Goal: Task Accomplishment & Management: Manage account settings

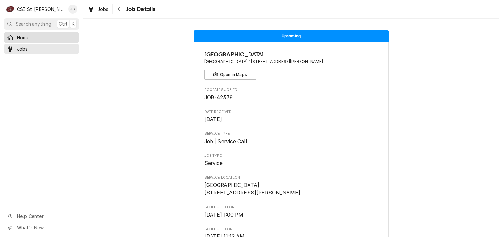
click at [25, 38] on span "Home" at bounding box center [46, 37] width 59 height 7
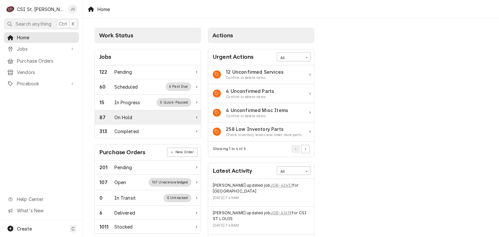
click at [154, 120] on div "87 On Hold" at bounding box center [148, 117] width 106 height 14
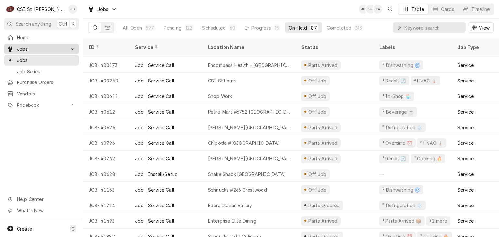
click at [73, 49] on div "Dynamic Content Wrapper" at bounding box center [72, 49] width 6 height 6
click at [415, 30] on input "Dynamic Content Wrapper" at bounding box center [433, 27] width 58 height 10
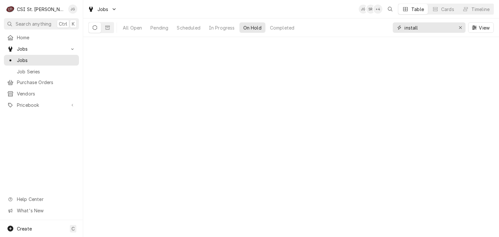
type input "install"
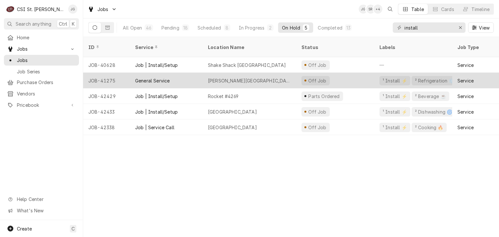
click at [235, 77] on div "Webster Groves High School" at bounding box center [249, 80] width 83 height 7
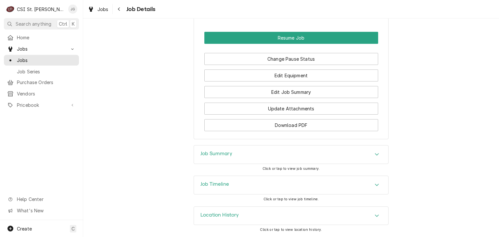
scroll to position [853, 0]
click at [243, 152] on div "Job Summary" at bounding box center [291, 154] width 194 height 18
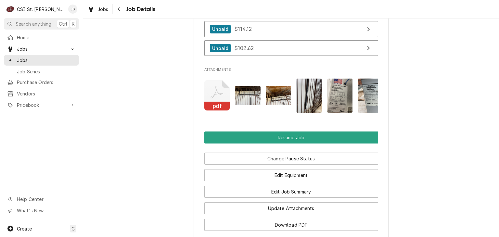
scroll to position [764, 0]
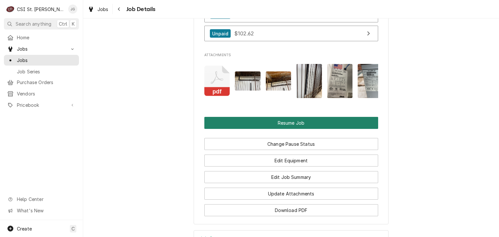
click at [273, 128] on button "Resume Job" at bounding box center [291, 123] width 174 height 12
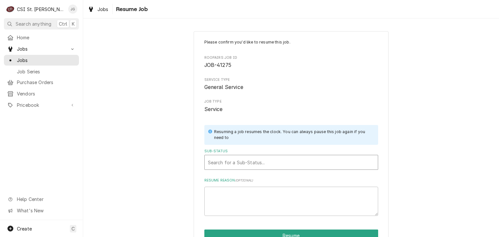
click at [258, 160] on div "Sub-Status" at bounding box center [291, 162] width 167 height 12
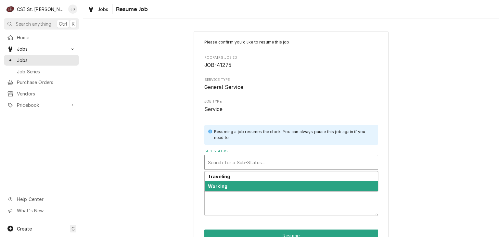
click at [215, 189] on div "Working" at bounding box center [291, 186] width 173 height 10
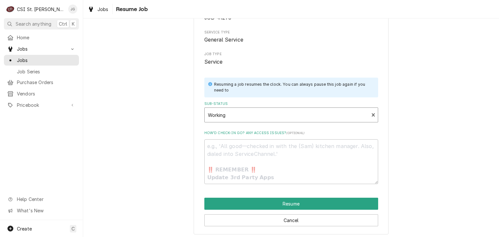
scroll to position [50, 0]
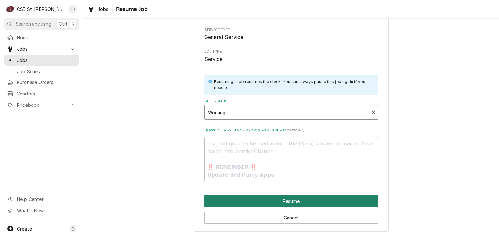
click at [285, 202] on button "Resume" at bounding box center [291, 201] width 174 height 12
type textarea "x"
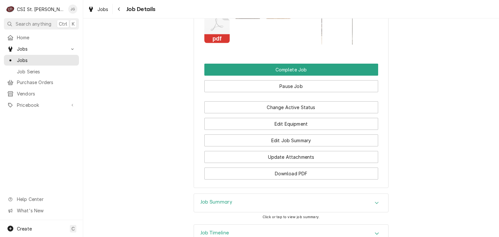
scroll to position [812, 0]
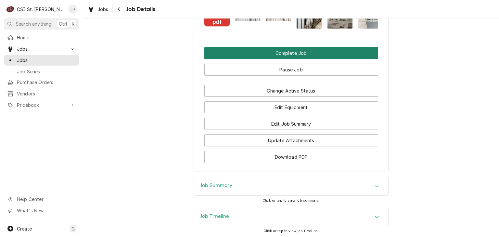
click at [289, 59] on button "Complete Job" at bounding box center [291, 53] width 174 height 12
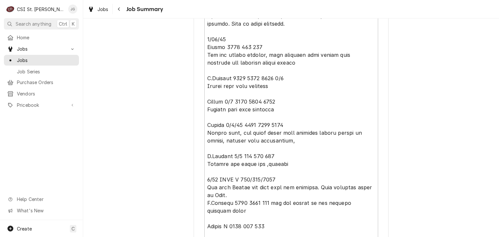
scroll to position [942, 0]
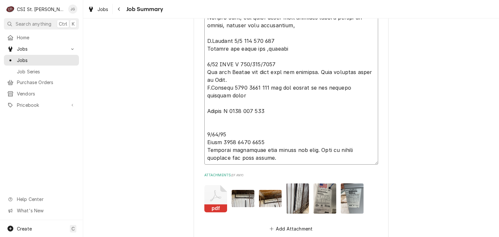
type textarea "x"
type textarea "7/21/25 Erick H 0530-0700-1545 M Barnett 721 6:15 7:00 4:00 cleaned out walk-in…"
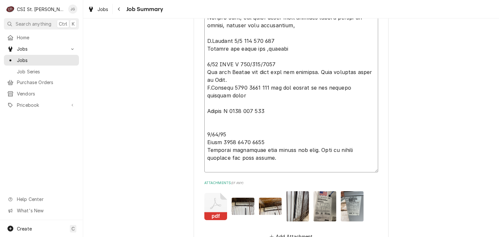
type textarea "x"
type textarea "7/21/25 Erick H 0530-0700-1545 M Barnett 721 6:15 7:00 4:00 cleaned out walk-in…"
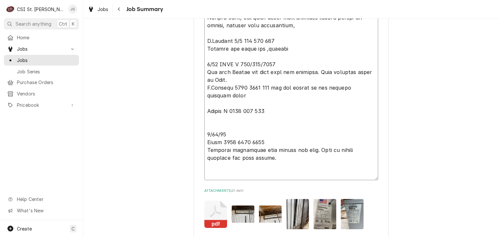
type textarea "x"
type textarea "7/21/25 Erick H 0530-0700-1545 M Barnett 721 6:15 7:00 4:00 cleaned out walk-in…"
type textarea "x"
type textarea "7/21/25 Erick H 0530-0700-1545 M Barnett 721 6:15 7:00 4:00 cleaned out walk-in…"
type textarea "x"
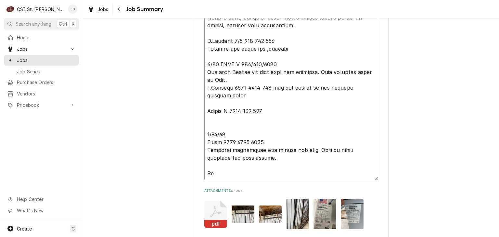
type textarea "7/21/25 Erick H 0530-0700-1545 M Barnett 721 6:15 7:00 4:00 cleaned out walk-in…"
type textarea "x"
type textarea "7/21/25 Erick H 0530-0700-1545 M Barnett 721 6:15 7:00 4:00 cleaned out walk-in…"
type textarea "x"
type textarea "7/21/25 Erick H 0530-0700-1545 M Barnett 721 6:15 7:00 4:00 cleaned out walk-in…"
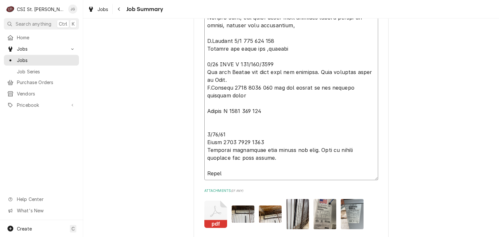
type textarea "x"
type textarea "7/21/25 Erick H 0530-0700-1545 M Barnett 721 6:15 7:00 4:00 cleaned out walk-in…"
type textarea "x"
type textarea "7/21/25 Erick H 0530-0700-1545 M Barnett 721 6:15 7:00 4:00 cleaned out walk-in…"
type textarea "x"
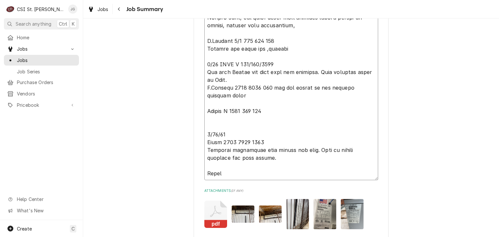
type textarea "7/21/25 Erick H 0530-0700-1545 M Barnett 721 6:15 7:00 4:00 cleaned out walk-in…"
type textarea "x"
type textarea "7/21/25 Erick H 0530-0700-1545 M Barnett 721 6:15 7:00 4:00 cleaned out walk-in…"
type textarea "x"
type textarea "7/21/25 Erick H 0530-0700-1545 M Barnett 721 6:15 7:00 4:00 cleaned out walk-in…"
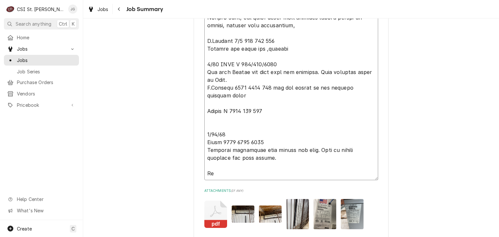
type textarea "x"
type textarea "7/21/25 Erick H 0530-0700-1545 M Barnett 721 6:15 7:00 4:00 cleaned out walk-in…"
type textarea "x"
type textarea "7/21/25 Erick H 0530-0700-1545 M Barnett 721 6:15 7:00 4:00 cleaned out walk-in…"
type textarea "x"
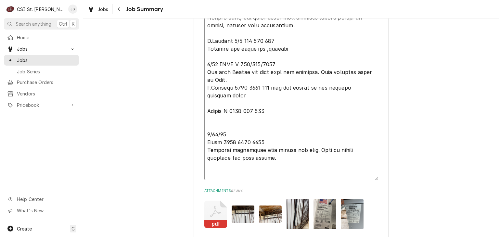
type textarea "7/21/25 Erick H 0530-0700-1545 M Barnett 721 6:15 7:00 4:00 cleaned out walk-in…"
type textarea "x"
type textarea "7/21/25 Erick H 0530-0700-1545 M Barnett 721 6:15 7:00 4:00 cleaned out walk-in…"
type textarea "x"
type textarea "7/21/25 Erick H 0530-0700-1545 M Barnett 721 6:15 7:00 4:00 cleaned out walk-in…"
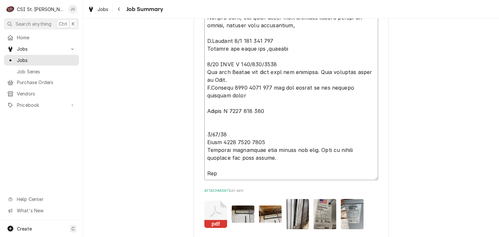
type textarea "x"
type textarea "7/21/25 Erick H 0530-0700-1545 M Barnett 721 6:15 7:00 4:00 cleaned out walk-in…"
type textarea "x"
type textarea "7/21/25 Erick H 0530-0700-1545 M Barnett 721 6:15 7:00 4:00 cleaned out walk-in…"
type textarea "x"
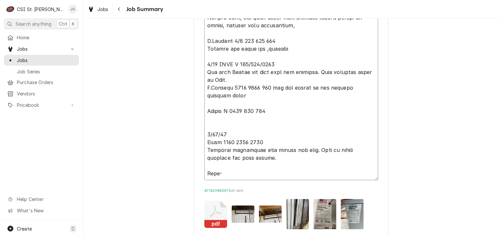
type textarea "7/21/25 Erick H 0530-0700-1545 M Barnett 721 6:15 7:00 4:00 cleaned out walk-in…"
type textarea "x"
type textarea "7/21/25 Erick H 0530-0700-1545 M Barnett 721 6:15 7:00 4:00 cleaned out walk-in…"
type textarea "x"
type textarea "7/21/25 Erick H 0530-0700-1545 M Barnett 721 6:15 7:00 4:00 cleaned out walk-in…"
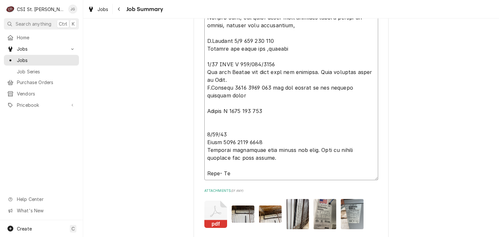
type textarea "x"
type textarea "7/21/25 Erick H 0530-0700-1545 M Barnett 721 6:15 7:00 4:00 cleaned out walk-in…"
type textarea "x"
type textarea "7/21/25 Erick H 0530-0700-1545 M Barnett 721 6:15 7:00 4:00 cleaned out walk-in…"
type textarea "x"
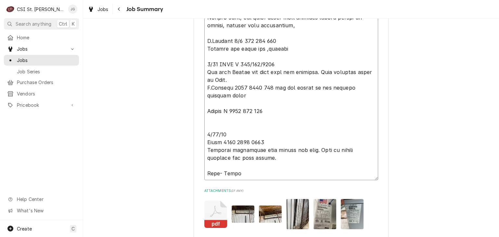
type textarea "7/21/25 Erick H 0530-0700-1545 M Barnett 721 6:15 7:00 4:00 cleaned out walk-in…"
type textarea "x"
type textarea "7/21/25 Erick H 0530-0700-1545 M Barnett 721 6:15 7:00 4:00 cleaned out walk-in…"
type textarea "x"
type textarea "7/21/25 Erick H 0530-0700-1545 M Barnett 721 6:15 7:00 4:00 cleaned out walk-in…"
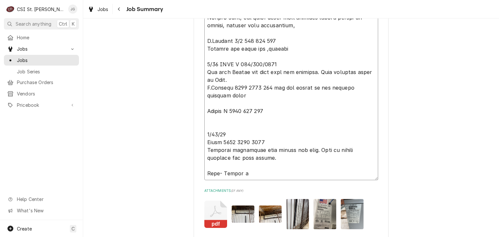
type textarea "x"
type textarea "7/21/25 Erick H 0530-0700-1545 M Barnett 721 6:15 7:00 4:00 cleaned out walk-in…"
type textarea "x"
type textarea "7/21/25 Erick H 0530-0700-1545 M Barnett 721 6:15 7:00 4:00 cleaned out walk-in…"
type textarea "x"
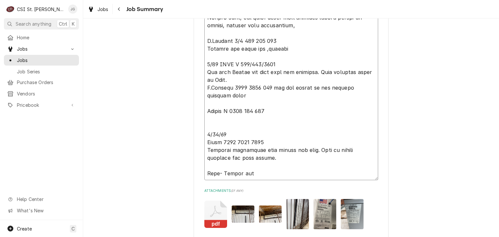
type textarea "7/21/25 Erick H 0530-0700-1545 M Barnett 721 6:15 7:00 4:00 cleaned out walk-in…"
type textarea "x"
type textarea "7/21/25 Erick H 0530-0700-1545 M Barnett 721 6:15 7:00 4:00 cleaned out walk-in…"
type textarea "x"
type textarea "7/21/25 Erick H 0530-0700-1545 M Barnett 721 6:15 7:00 4:00 cleaned out walk-in…"
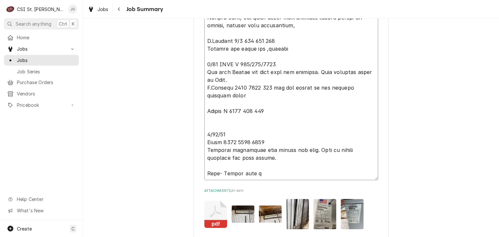
type textarea "x"
type textarea "7/21/25 Erick H 0530-0700-1545 M Barnett 721 6:15 7:00 4:00 cleaned out walk-in…"
type textarea "x"
type textarea "7/21/25 Erick H 0530-0700-1545 M Barnett 721 6:15 7:00 4:00 cleaned out walk-in…"
type textarea "x"
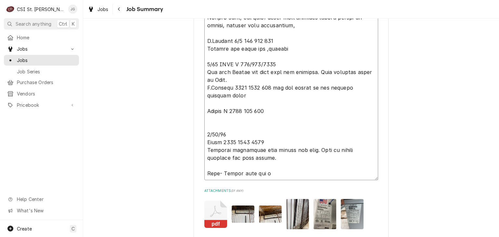
type textarea "7/21/25 Erick H 0530-0700-1545 M Barnett 721 6:15 7:00 4:00 cleaned out walk-in…"
type textarea "x"
type textarea "7/21/25 Erick H 0530-0700-1545 M Barnett 721 6:15 7:00 4:00 cleaned out walk-in…"
type textarea "x"
type textarea "7/21/25 Erick H 0530-0700-1545 M Barnett 721 6:15 7:00 4:00 cleaned out walk-in…"
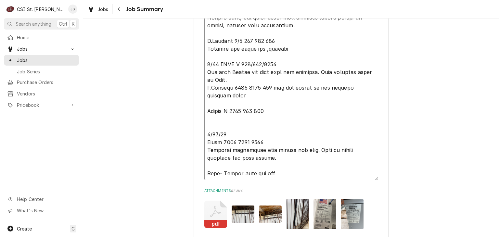
type textarea "x"
type textarea "7/21/25 Erick H 0530-0700-1545 M Barnett 721 6:15 7:00 4:00 cleaned out walk-in…"
type textarea "x"
type textarea "7/21/25 Erick H 0530-0700-1545 M Barnett 721 6:15 7:00 4:00 cleaned out walk-in…"
type textarea "x"
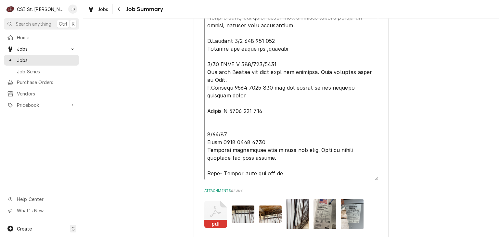
type textarea "7/21/25 Erick H 0530-0700-1545 M Barnett 721 6:15 7:00 4:00 cleaned out walk-in…"
type textarea "x"
type textarea "7/21/25 Erick H 0530-0700-1545 M Barnett 721 6:15 7:00 4:00 cleaned out walk-in…"
type textarea "x"
type textarea "7/21/25 Erick H 0530-0700-1545 M Barnett 721 6:15 7:00 4:00 cleaned out walk-in…"
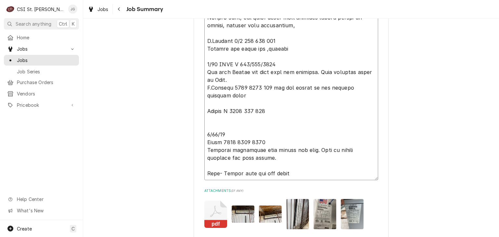
type textarea "x"
type textarea "7/21/25 Erick H 0530-0700-1545 M Barnett 721 6:15 7:00 4:00 cleaned out walk-in…"
type textarea "x"
type textarea "7/21/25 Erick H 0530-0700-1545 M Barnett 721 6:15 7:00 4:00 cleaned out walk-in…"
type textarea "x"
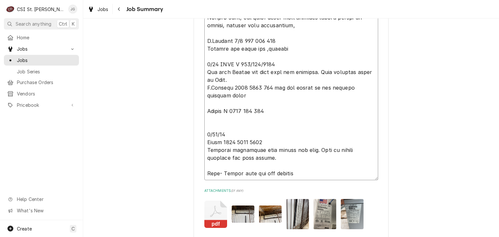
type textarea "7/21/25 Erick H 0530-0700-1545 M Barnett 721 6:15 7:00 4:00 cleaned out walk-in…"
type textarea "x"
type textarea "7/21/25 Erick H 0530-0700-1545 M Barnett 721 6:15 7:00 4:00 cleaned out walk-in…"
type textarea "x"
type textarea "7/21/25 Erick H 0530-0700-1545 M Barnett 721 6:15 7:00 4:00 cleaned out walk-in…"
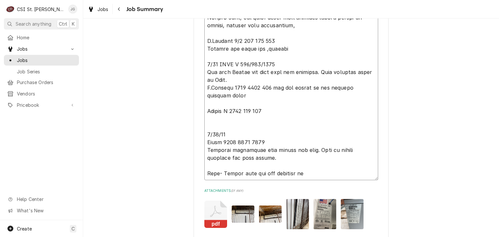
type textarea "x"
type textarea "7/21/25 Erick H 0530-0700-1545 M Barnett 721 6:15 7:00 4:00 cleaned out walk-in…"
type textarea "x"
type textarea "7/21/25 Erick H 0530-0700-1545 M Barnett 721 6:15 7:00 4:00 cleaned out walk-in…"
type textarea "x"
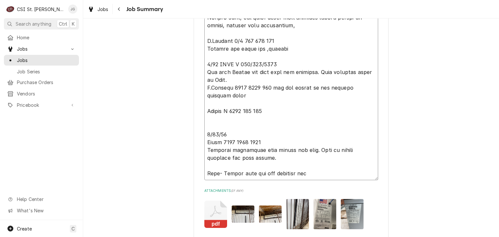
type textarea "7/21/25 Erick H 0530-0700-1545 M Barnett 721 6:15 7:00 4:00 cleaned out walk-in…"
type textarea "x"
type textarea "7/21/25 Erick H 0530-0700-1545 M Barnett 721 6:15 7:00 4:00 cleaned out walk-in…"
type textarea "x"
type textarea "7/21/25 Erick H 0530-0700-1545 M Barnett 721 6:15 7:00 4:00 cleaned out walk-in…"
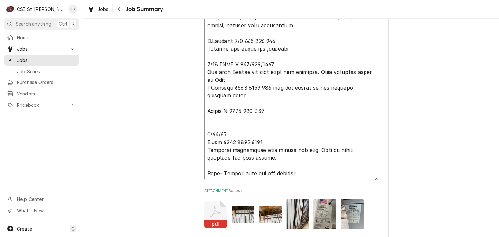
type textarea "x"
type textarea "7/21/25 Erick H 0530-0700-1545 M Barnett 721 6:15 7:00 4:00 cleaned out walk-in…"
type textarea "x"
type textarea "7/21/25 Erick H 0530-0700-1545 M Barnett 721 6:15 7:00 4:00 cleaned out walk-in…"
type textarea "x"
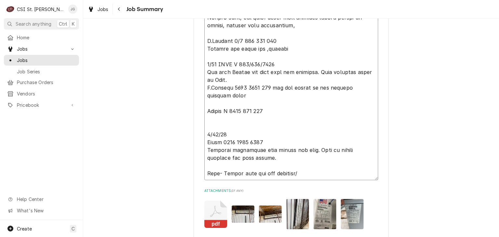
type textarea "7/21/25 Erick H 0530-0700-1545 M Barnett 721 6:15 7:00 4:00 cleaned out walk-in…"
type textarea "x"
type textarea "7/21/25 Erick H 0530-0700-1545 M Barnett 721 6:15 7:00 4:00 cleaned out walk-in…"
type textarea "x"
type textarea "7/21/25 Erick H 0530-0700-1545 M Barnett 721 6:15 7:00 4:00 cleaned out walk-in…"
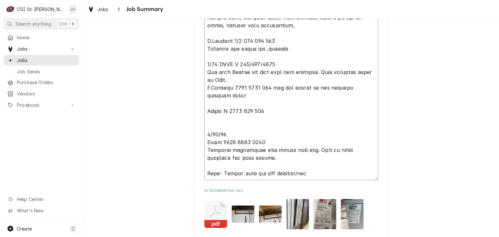
type textarea "x"
type textarea "7/21/25 Erick H 0530-0700-1545 M Barnett 721 6:15 7:00 4:00 cleaned out walk-in…"
type textarea "x"
type textarea "7/21/25 Erick H 0530-0700-1545 M Barnett 721 6:15 7:00 4:00 cleaned out walk-in…"
type textarea "x"
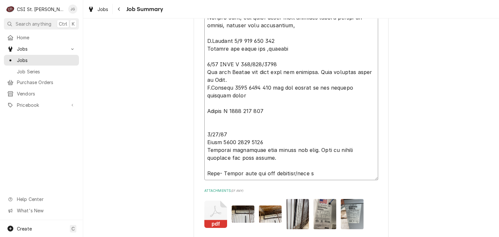
type textarea "7/21/25 Erick H 0530-0700-1545 M Barnett 721 6:15 7:00 4:00 cleaned out walk-in…"
type textarea "x"
type textarea "7/21/25 Erick H 0530-0700-1545 M Barnett 721 6:15 7:00 4:00 cleaned out walk-in…"
type textarea "x"
type textarea "7/21/25 Erick H 0530-0700-1545 M Barnett 721 6:15 7:00 4:00 cleaned out walk-in…"
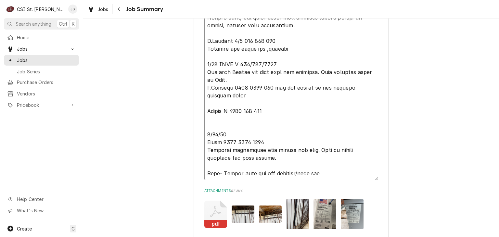
type textarea "x"
type textarea "7/21/25 Erick H 0530-0700-1545 M Barnett 721 6:15 7:00 4:00 cleaned out walk-in…"
type textarea "x"
type textarea "7/21/25 Erick H 0530-0700-1545 M Barnett 721 6:15 7:00 4:00 cleaned out walk-in…"
type textarea "x"
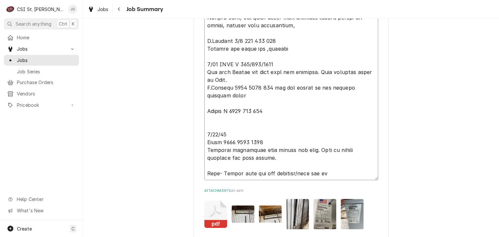
type textarea "7/21/25 Erick H 0530-0700-1545 M Barnett 721 6:15 7:00 4:00 cleaned out walk-in…"
type textarea "x"
type textarea "7/21/25 Erick H 0530-0700-1545 M Barnett 721 6:15 7:00 4:00 cleaned out walk-in…"
type textarea "x"
type textarea "7/21/25 Erick H 0530-0700-1545 M Barnett 721 6:15 7:00 4:00 cleaned out walk-in…"
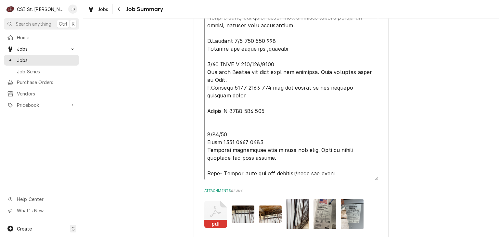
type textarea "x"
type textarea "7/21/25 Erick H 0530-0700-1545 M Barnett 721 6:15 7:00 4:00 cleaned out walk-in…"
type textarea "x"
type textarea "7/21/25 Erick H 0530-0700-1545 M Barnett 721 6:15 7:00 4:00 cleaned out walk-in…"
type textarea "x"
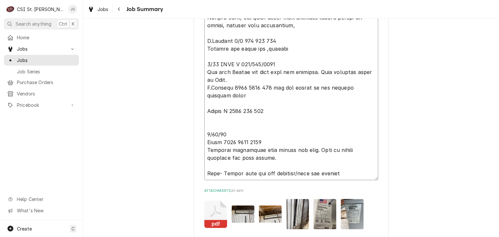
type textarea "7/21/25 Erick H 0530-0700-1545 M Barnett 721 6:15 7:00 4:00 cleaned out walk-in…"
type textarea "x"
type textarea "7/21/25 Erick H 0530-0700-1545 M Barnett 721 6:15 7:00 4:00 cleaned out walk-in…"
type textarea "x"
type textarea "7/21/25 Erick H 0530-0700-1545 M Barnett 721 6:15 7:00 4:00 cleaned out walk-in…"
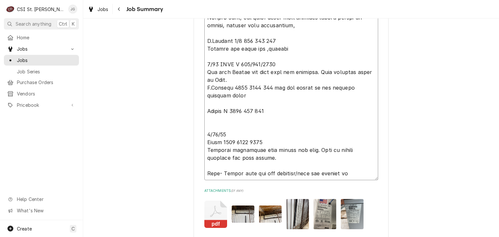
type textarea "x"
type textarea "7/21/25 Erick H 0530-0700-1545 M Barnett 721 6:15 7:00 4:00 cleaned out walk-in…"
type textarea "x"
type textarea "7/21/25 Erick H 0530-0700-1545 M Barnett 721 6:15 7:00 4:00 cleaned out walk-in…"
type textarea "x"
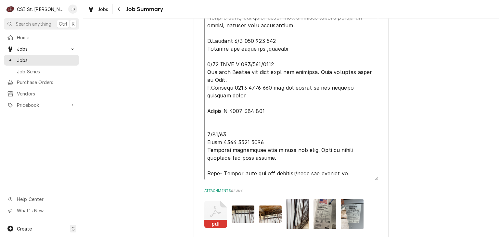
type textarea "7/21/25 Erick H 0530-0700-1545 M Barnett 721 6:15 7:00 4:00 cleaned out walk-in…"
type textarea "x"
type textarea "7/21/25 Erick H 0530-0700-1545 M Barnett 721 6:15 7:00 4:00 cleaned out walk-in…"
type textarea "x"
type textarea "7/21/25 Erick H 0530-0700-1545 M Barnett 721 6:15 7:00 4:00 cleaned out walk-in…"
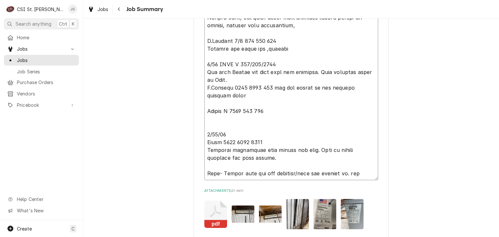
type textarea "x"
type textarea "7/21/25 Erick H 0530-0700-1545 M Barnett 721 6:15 7:00 4:00 cleaned out walk-in…"
type textarea "x"
type textarea "7/21/25 Erick H 0530-0700-1545 M Barnett 721 6:15 7:00 4:00 cleaned out walk-in…"
type textarea "x"
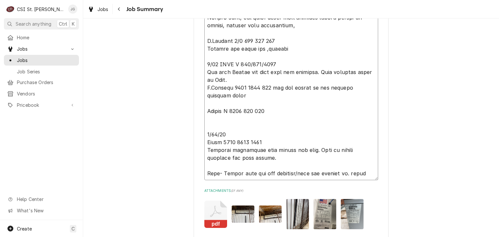
type textarea "7/21/25 Erick H 0530-0700-1545 M Barnett 721 6:15 7:00 4:00 cleaned out walk-in…"
type textarea "x"
type textarea "7/21/25 Erick H 0530-0700-1545 M Barnett 721 6:15 7:00 4:00 cleaned out walk-in…"
type textarea "x"
type textarea "7/21/25 Erick H 0530-0700-1545 M Barnett 721 6:15 7:00 4:00 cleaned out walk-in…"
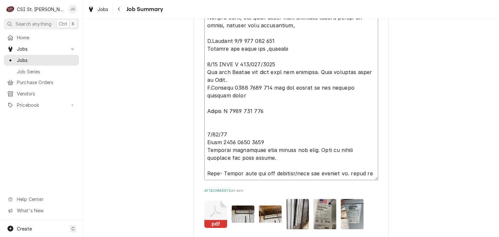
type textarea "x"
type textarea "7/21/25 Erick H 0530-0700-1545 M Barnett 721 6:15 7:00 4:00 cleaned out walk-in…"
type textarea "x"
type textarea "7/21/25 Erick H 0530-0700-1545 M Barnett 721 6:15 7:00 4:00 cleaned out walk-in…"
type textarea "x"
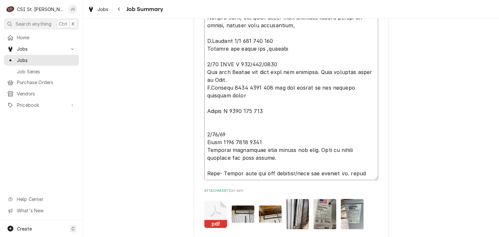
type textarea "7/21/25 Erick H 0530-0700-1545 M Barnett 721 6:15 7:00 4:00 cleaned out walk-in…"
type textarea "x"
type textarea "7/21/25 Erick H 0530-0700-1545 M Barnett 721 6:15 7:00 4:00 cleaned out walk-in…"
type textarea "x"
type textarea "7/21/25 Erick H 0530-0700-1545 M Barnett 721 6:15 7:00 4:00 cleaned out walk-in…"
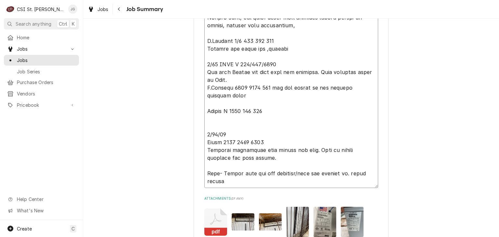
type textarea "x"
type textarea "7/21/25 Erick H 0530-0700-1545 M Barnett 721 6:15 7:00 4:00 cleaned out walk-in…"
type textarea "x"
type textarea "7/21/25 Erick H 0530-0700-1545 M Barnett 721 6:15 7:00 4:00 cleaned out walk-in…"
type textarea "x"
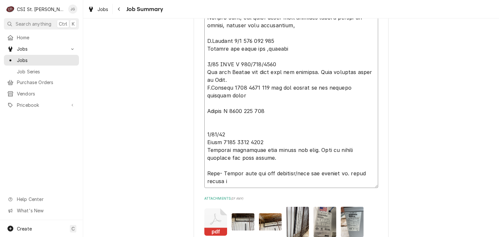
type textarea "7/21/25 Erick H 0530-0700-1545 M Barnett 721 6:15 7:00 4:00 cleaned out walk-in…"
type textarea "x"
type textarea "7/21/25 Erick H 0530-0700-1545 M Barnett 721 6:15 7:00 4:00 cleaned out walk-in…"
type textarea "x"
type textarea "7/21/25 Erick H 0530-0700-1545 M Barnett 721 6:15 7:00 4:00 cleaned out walk-in…"
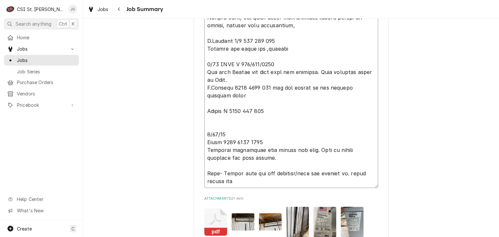
type textarea "x"
type textarea "7/21/25 Erick H 0530-0700-1545 M Barnett 721 6:15 7:00 4:00 cleaned out walk-in…"
type textarea "x"
type textarea "7/21/25 Erick H 0530-0700-1545 M Barnett 721 6:15 7:00 4:00 cleaned out walk-in…"
type textarea "x"
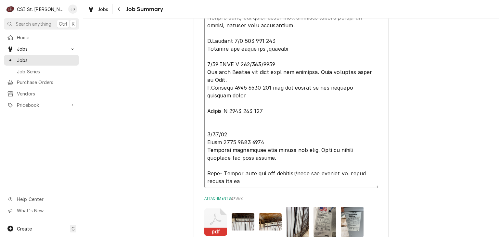
type textarea "7/21/25 Erick H 0530-0700-1545 M Barnett 721 6:15 7:00 4:00 cleaned out walk-in…"
type textarea "x"
type textarea "7/21/25 Erick H 0530-0700-1545 M Barnett 721 6:15 7:00 4:00 cleaned out walk-in…"
type textarea "x"
type textarea "7/21/25 Erick H 0530-0700-1545 M Barnett 721 6:15 7:00 4:00 cleaned out walk-in…"
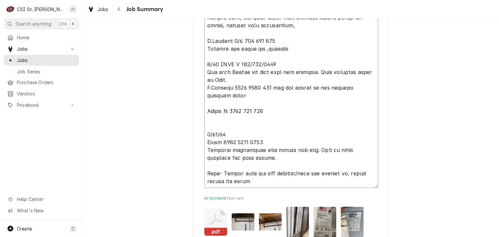
type textarea "x"
type textarea "7/21/25 Erick H 0530-0700-1545 M Barnett 721 6:15 7:00 4:00 cleaned out walk-in…"
type textarea "x"
type textarea "7/21/25 Erick H 0530-0700-1545 M Barnett 721 6:15 7:00 4:00 cleaned out walk-in…"
type textarea "x"
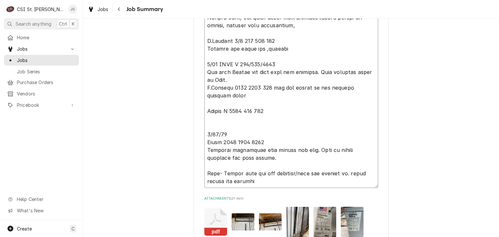
type textarea "7/21/25 Erick H 0530-0700-1545 M Barnett 721 6:15 7:00 4:00 cleaned out walk-in…"
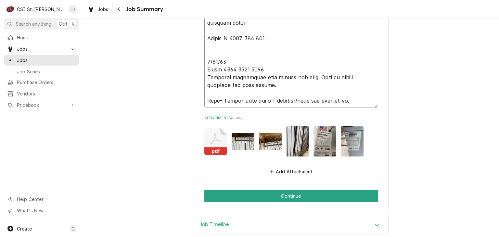
scroll to position [1017, 0]
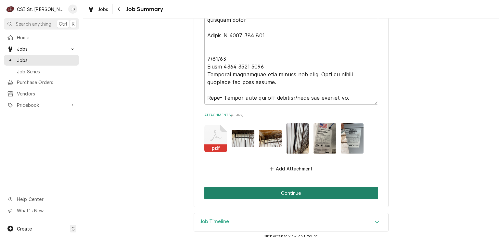
click at [295, 187] on button "Continue" at bounding box center [291, 193] width 174 height 12
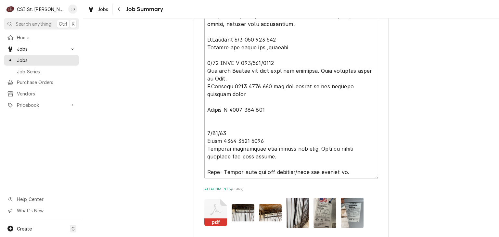
scroll to position [1038, 0]
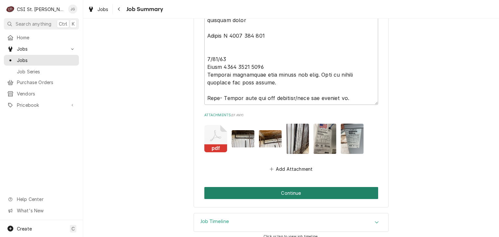
click at [295, 187] on button "Continue" at bounding box center [291, 193] width 174 height 12
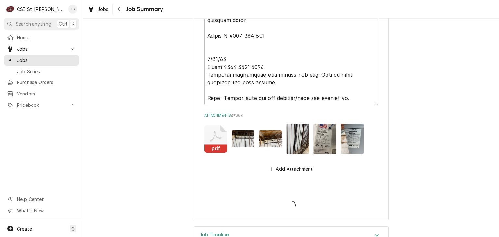
scroll to position [158, 0]
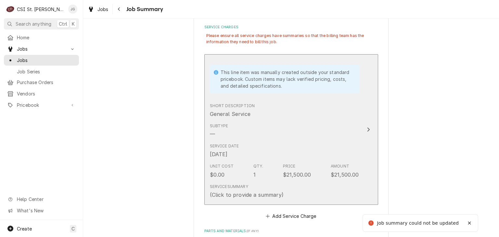
click at [259, 70] on div "This line item was manually created outside your standard pricebook. Custom ite…" at bounding box center [286, 79] width 132 height 20
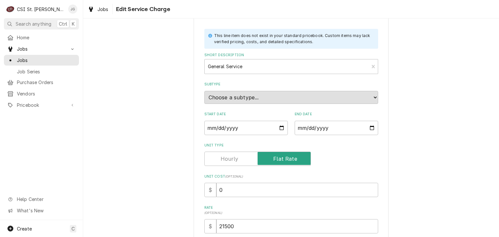
scroll to position [128, 0]
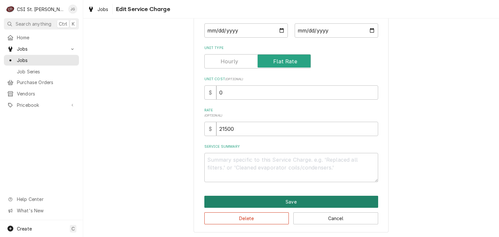
click at [280, 204] on button "Save" at bounding box center [291, 202] width 174 height 12
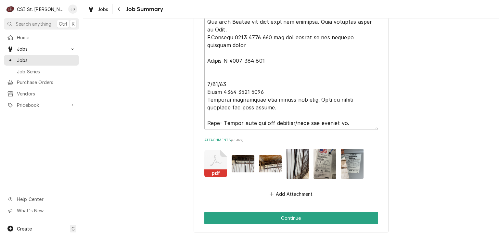
scroll to position [1038, 0]
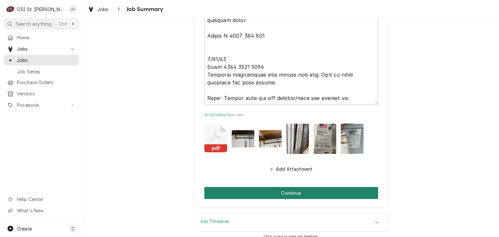
click at [283, 190] on button "Continue" at bounding box center [291, 193] width 174 height 12
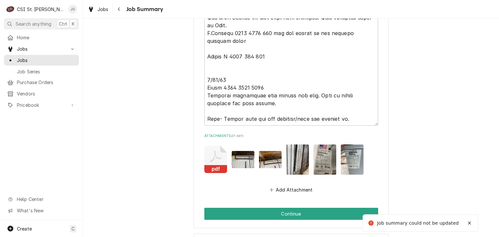
scroll to position [158, 0]
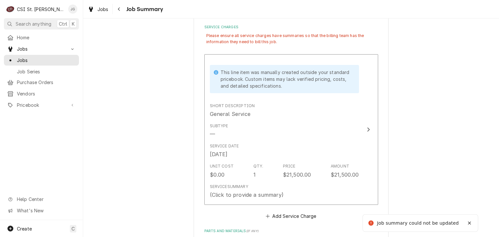
click at [253, 34] on div "Please ensure all service charges have summaries so that the billing team has t…" at bounding box center [291, 39] width 174 height 16
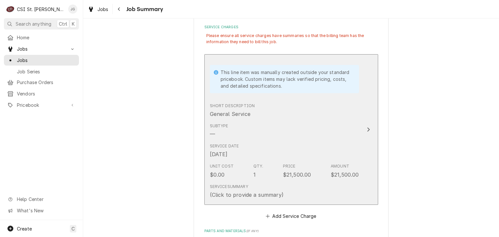
click at [253, 69] on div "This line item was manually created outside your standard pricebook. Custom ite…" at bounding box center [286, 79] width 132 height 20
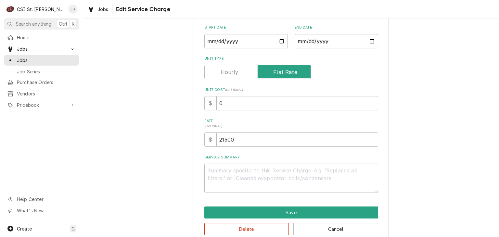
scroll to position [128, 0]
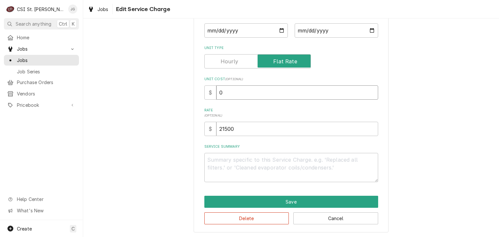
click at [224, 94] on input "0" at bounding box center [297, 92] width 162 height 14
click at [238, 165] on textarea "Service Summary" at bounding box center [291, 167] width 174 height 29
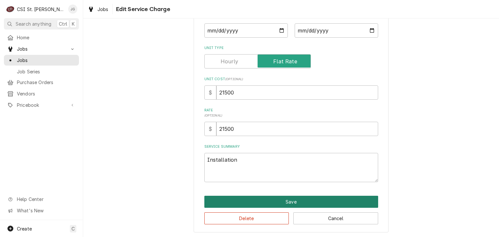
click at [306, 203] on button "Save" at bounding box center [291, 202] width 174 height 12
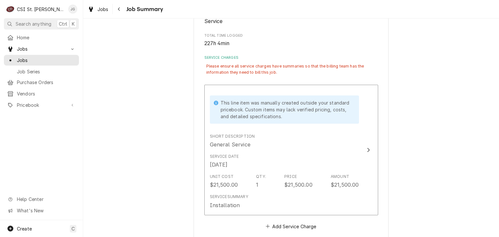
scroll to position [158, 0]
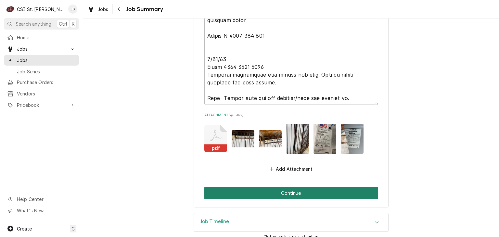
click at [296, 187] on button "Continue" at bounding box center [291, 193] width 174 height 12
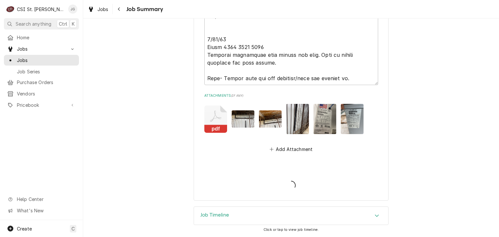
scroll to position [1017, 0]
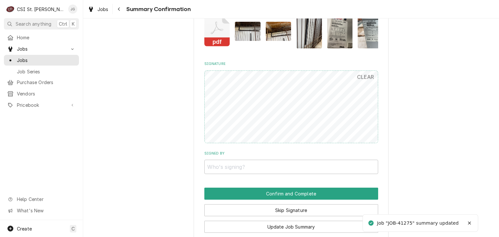
scroll to position [422, 0]
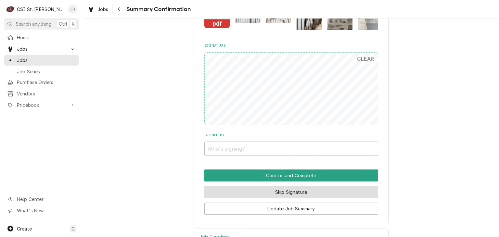
click at [294, 193] on button "Skip Signature" at bounding box center [291, 192] width 174 height 12
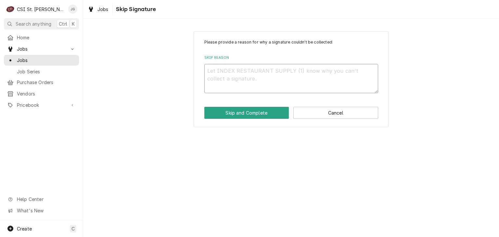
click at [229, 72] on textarea "Skip Reason" at bounding box center [291, 78] width 174 height 29
type textarea "x"
type textarea "N"
type textarea "x"
type textarea "NA"
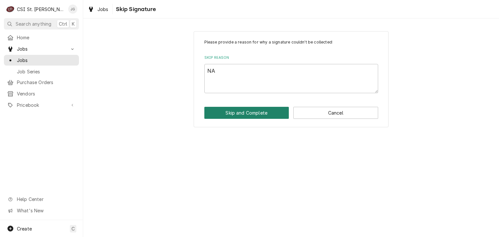
click at [258, 112] on button "Skip and Complete" at bounding box center [246, 113] width 85 height 12
type textarea "x"
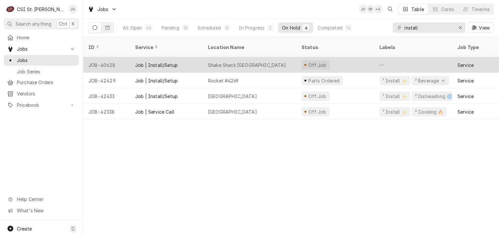
click at [227, 60] on div "Shake Shack [GEOGRAPHIC_DATA]" at bounding box center [250, 65] width 94 height 16
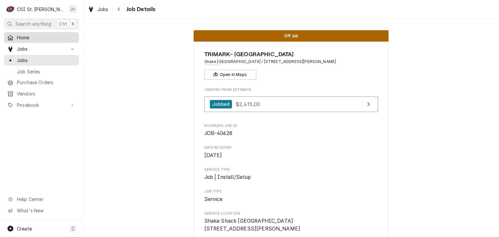
click at [31, 36] on span "Home" at bounding box center [46, 37] width 59 height 7
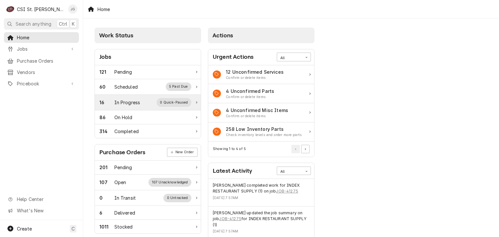
click at [131, 105] on div "In Progress" at bounding box center [127, 102] width 26 height 7
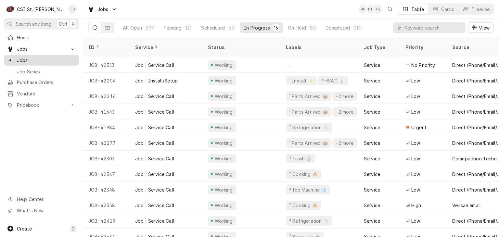
click at [31, 60] on span "Jobs" at bounding box center [46, 60] width 59 height 7
click at [302, 27] on div "On Hold" at bounding box center [297, 27] width 18 height 7
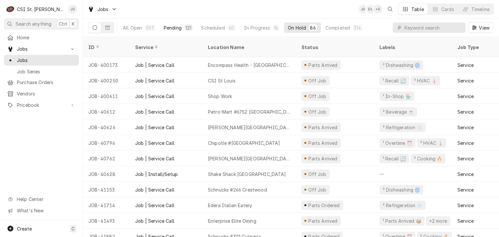
click at [177, 29] on div "Pending" at bounding box center [173, 27] width 18 height 7
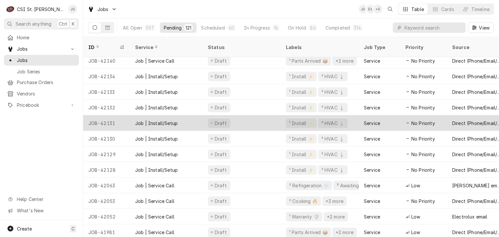
scroll to position [1223, 0]
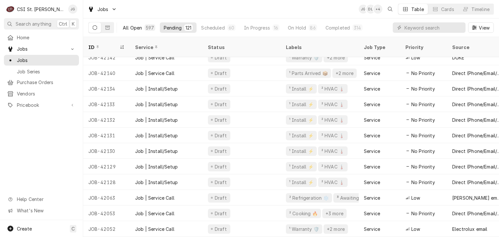
click at [131, 29] on div "All Open" at bounding box center [132, 27] width 19 height 7
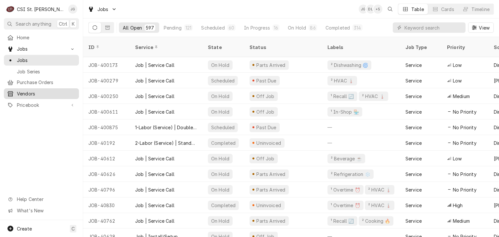
click at [28, 94] on span "Vendors" at bounding box center [46, 93] width 59 height 7
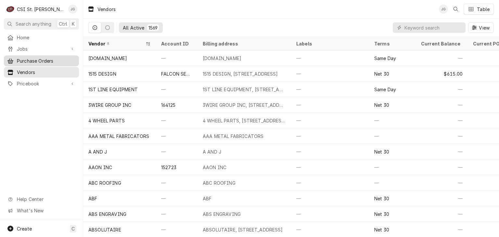
click at [31, 59] on span "Purchase Orders" at bounding box center [46, 60] width 59 height 7
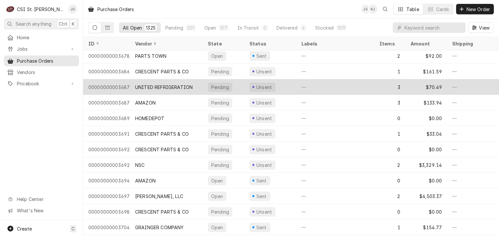
scroll to position [1406, 0]
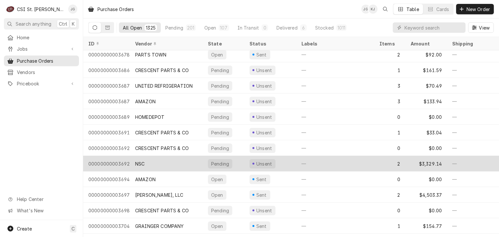
click at [426, 164] on div "$3,329.14" at bounding box center [426, 164] width 42 height 16
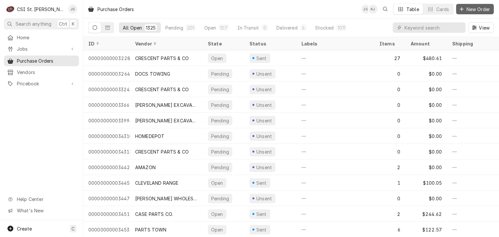
click at [464, 8] on div "Dynamic Content Wrapper" at bounding box center [461, 9] width 6 height 6
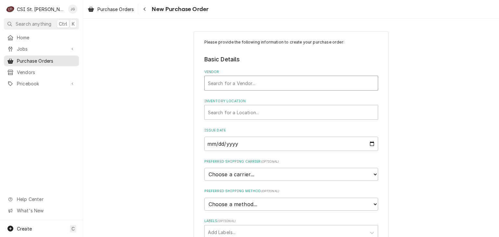
click at [210, 82] on div "Vendor" at bounding box center [291, 83] width 167 height 12
type input "nsc"
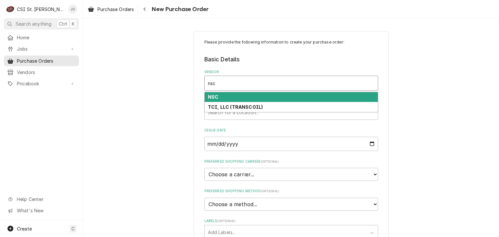
click at [220, 98] on div "NSC" at bounding box center [291, 97] width 173 height 10
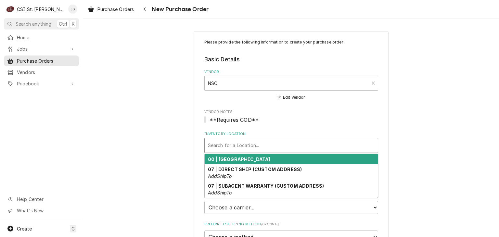
click at [238, 147] on div "Inventory Location" at bounding box center [291, 146] width 167 height 12
click at [240, 161] on strong "00 | STL WAREHOUSE" at bounding box center [239, 159] width 62 height 6
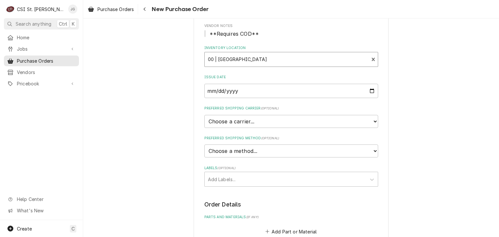
scroll to position [97, 0]
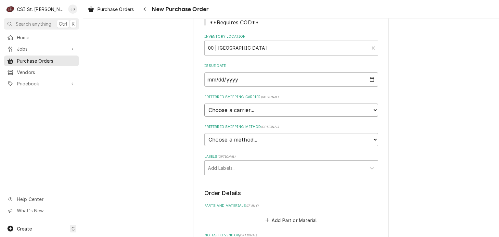
click at [372, 111] on select "Choose a carrier... U.S. Postal Service Stamps.com FedEx UPS DHL Express DHL EC…" at bounding box center [291, 110] width 174 height 13
select select "0"
type textarea "x"
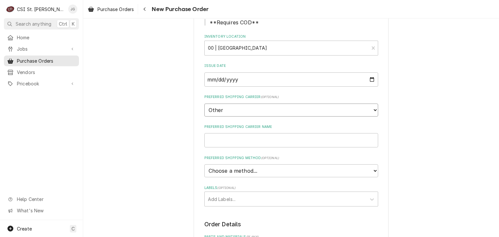
scroll to position [129, 0]
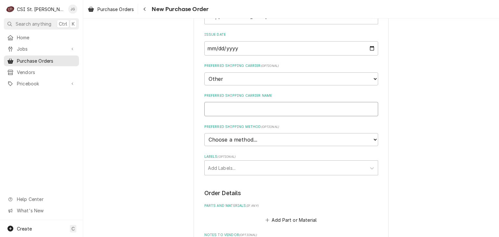
click at [244, 106] on input "Preferred Shipping Carrier Name" at bounding box center [291, 109] width 174 height 14
click at [372, 141] on select "Choose a method... Ground Next Day Early AM Next Day Air 2 Day Air Other" at bounding box center [291, 139] width 174 height 13
select select "0"
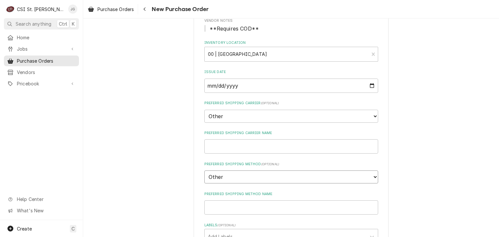
scroll to position [97, 0]
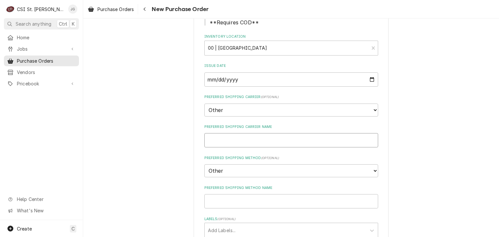
click at [213, 139] on input "Preferred Shipping Carrier Name" at bounding box center [291, 140] width 174 height 14
type textarea "x"
type input "pi"
type textarea "x"
type input "pic"
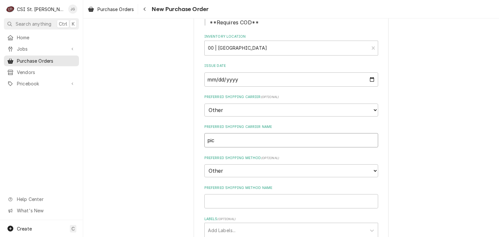
type textarea "x"
type input "pick"
type textarea "x"
type input "pick"
type textarea "x"
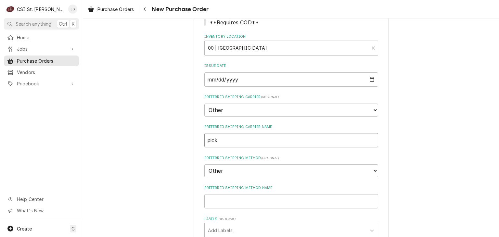
type input "pick u"
type textarea "x"
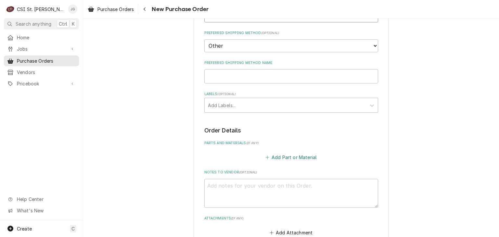
scroll to position [227, 0]
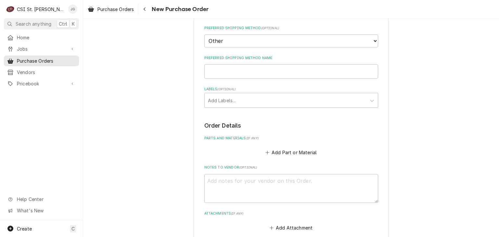
type input "pick up"
click at [243, 73] on input "Preferred Shipping Method Name" at bounding box center [291, 71] width 174 height 14
type textarea "x"
type input "p"
type textarea "x"
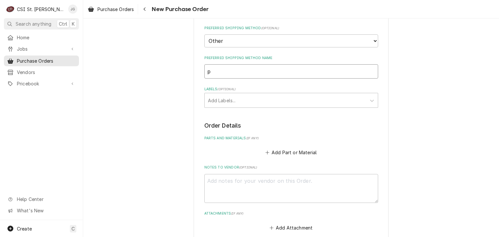
type input "pi"
type textarea "x"
type input "pic"
type textarea "x"
type input "pick"
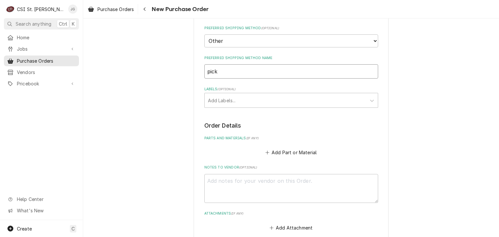
type textarea "x"
type input "pick u"
type textarea "x"
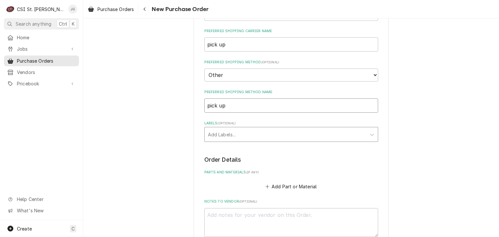
scroll to position [182, 0]
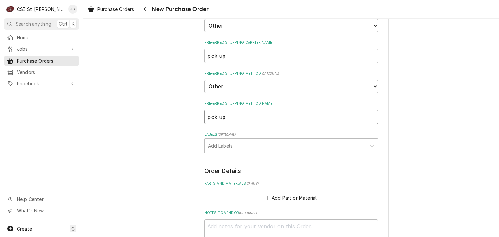
type input "pick up"
click at [374, 85] on select "Choose a method... Ground Next Day Early AM Next Day Air 2 Day Air Other" at bounding box center [291, 86] width 174 height 13
select select "Preferred Shipping Method"
click at [204, 80] on select "Choose a method... Ground Next Day Early AM Next Day Air 2 Day Air Other" at bounding box center [291, 86] width 174 height 13
type textarea "x"
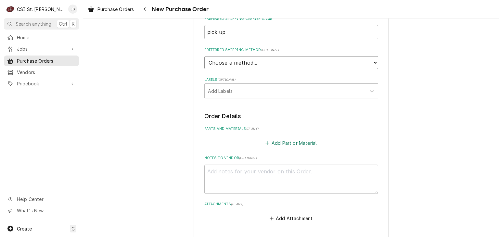
scroll to position [260, 0]
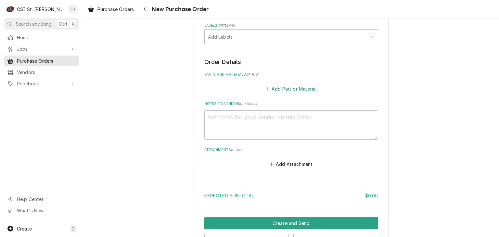
click at [270, 89] on button "Add Part or Material" at bounding box center [291, 88] width 54 height 9
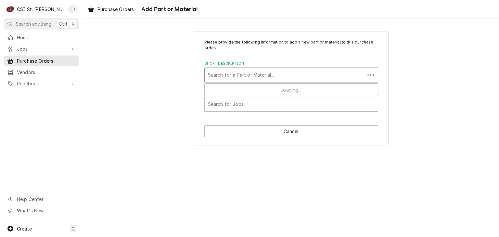
click at [270, 78] on div "Short Description" at bounding box center [285, 75] width 154 height 12
click at [283, 55] on div "Please provide the following information to add a new part or material to this …" at bounding box center [291, 75] width 174 height 72
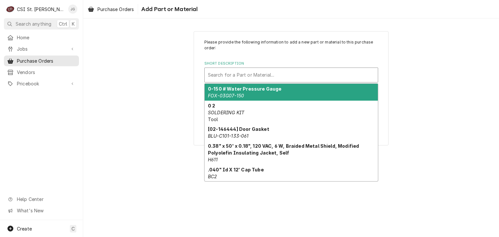
click at [274, 73] on div "Short Description" at bounding box center [291, 75] width 167 height 12
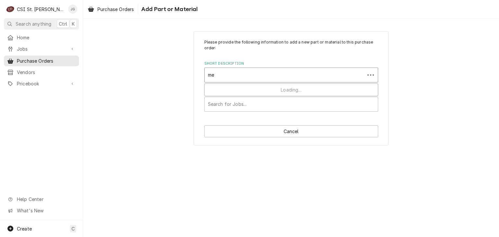
type input "m"
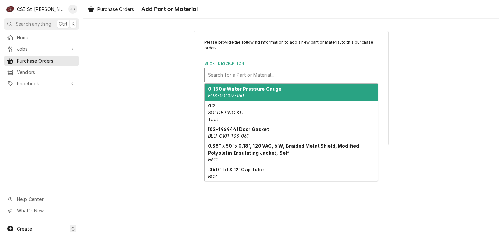
click at [286, 57] on div "Please provide the following information to add a new part or material to this …" at bounding box center [291, 75] width 174 height 72
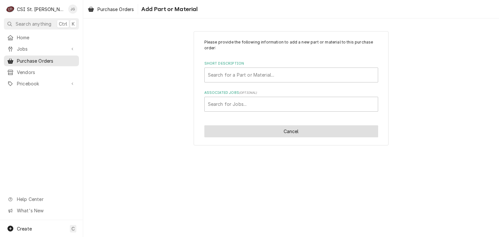
click at [283, 130] on button "Cancel" at bounding box center [291, 131] width 174 height 12
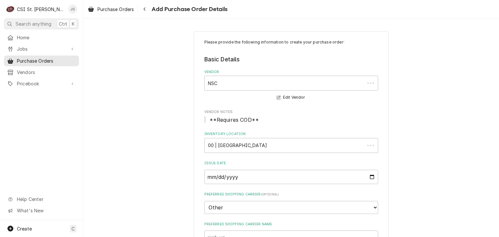
scroll to position [260, 0]
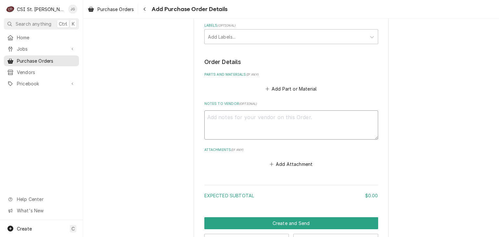
click at [282, 119] on textarea "Notes to Vendor ( optional )" at bounding box center [291, 124] width 174 height 29
type textarea "x"
type textarea "M"
type textarea "x"
type textarea "Me"
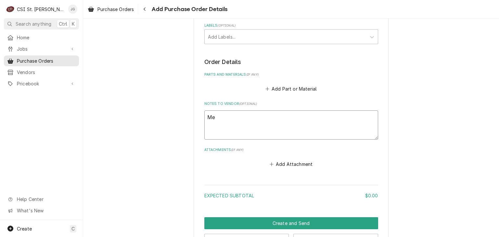
type textarea "x"
type textarea "Mega"
type textarea "x"
type textarea "Mega"
type textarea "x"
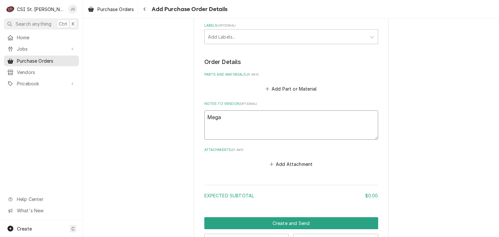
type textarea "Mega P"
type textarea "x"
type textarea "Mega PR"
type textarea "x"
type textarea "Mega PRe"
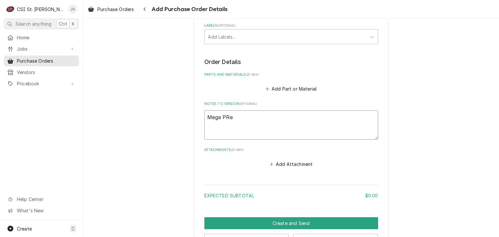
type textarea "x"
type textarea "Mega PRes"
type textarea "x"
type textarea "Mega PRe"
type textarea "x"
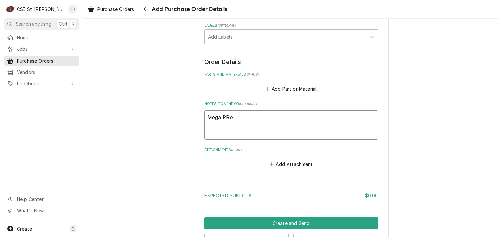
type textarea "Mega PR"
type textarea "x"
type textarea "Mega P"
type textarea "x"
type textarea "Mega Pr"
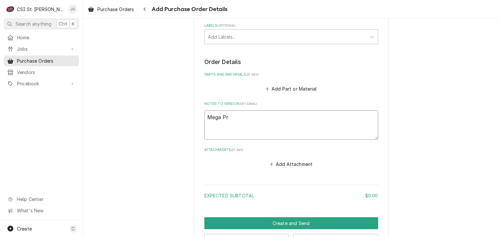
type textarea "x"
type textarea "Mega Pre"
type textarea "x"
type textarea "Mega Pres"
type textarea "x"
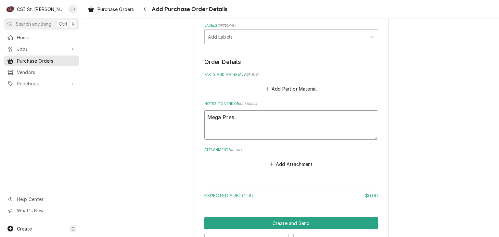
type textarea "Mega Press"
type textarea "x"
type textarea "Mega Press f"
type textarea "x"
type textarea "Mega Press fi"
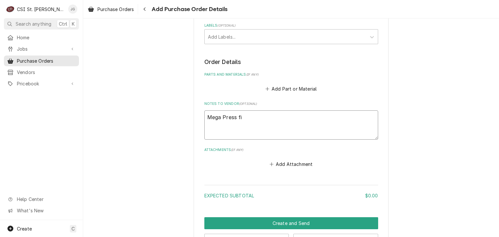
type textarea "x"
type textarea "Mega Press fit"
type textarea "x"
type textarea "Mega Press fitti"
type textarea "x"
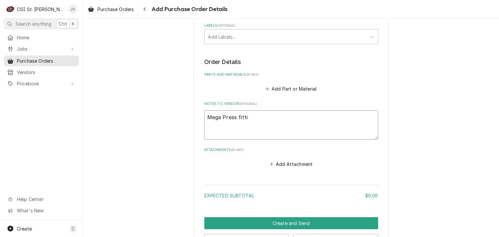
type textarea "Mega Press fittin"
type textarea "x"
type textarea "Mega Press fitting"
type textarea "x"
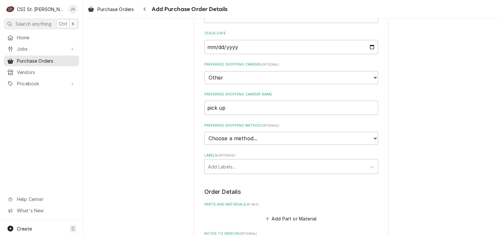
scroll to position [162, 0]
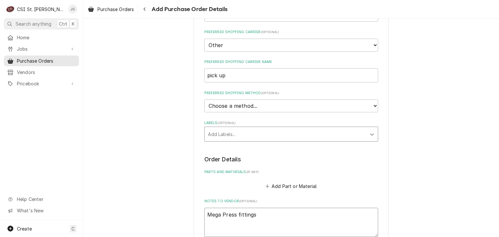
type textarea "Mega Press fittings"
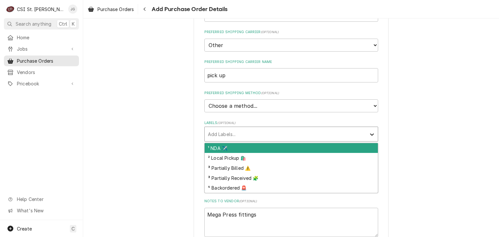
click at [369, 137] on div "Labels" at bounding box center [372, 134] width 12 height 12
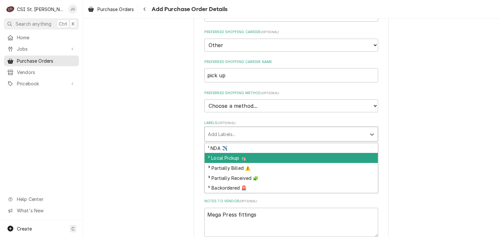
click at [227, 157] on div "² Local Pickup 🛍️" at bounding box center [291, 158] width 173 height 10
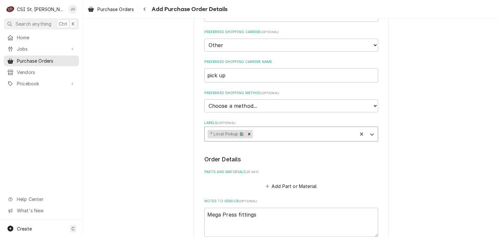
click at [418, 133] on div "Please provide the following information to create your purchase order: Basic D…" at bounding box center [291, 110] width 416 height 494
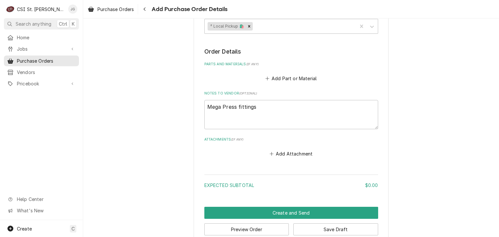
scroll to position [281, 0]
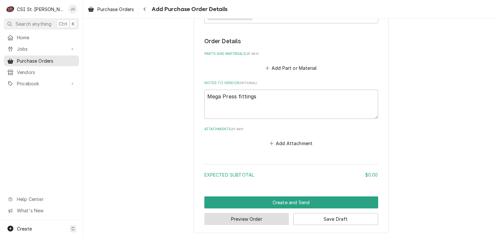
click at [260, 218] on button "Preview Order" at bounding box center [246, 219] width 85 height 12
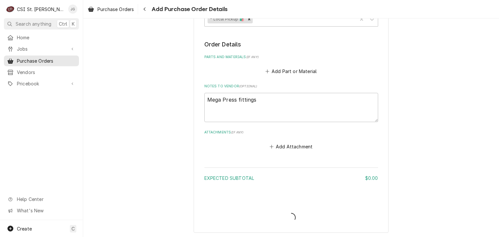
type textarea "x"
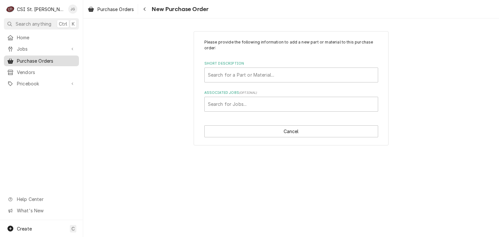
click at [27, 59] on span "Purchase Orders" at bounding box center [46, 60] width 59 height 7
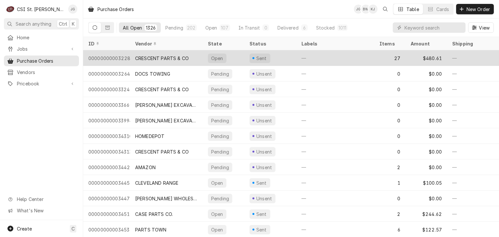
click at [158, 59] on div "CRESCENT PARTS & CO" at bounding box center [162, 58] width 54 height 7
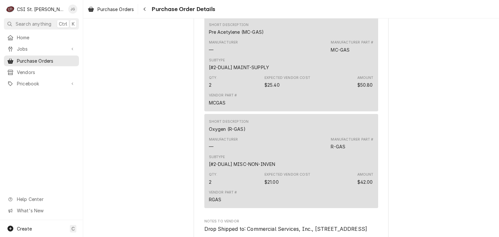
scroll to position [2659, 0]
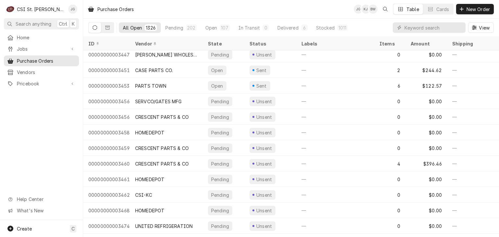
scroll to position [176, 0]
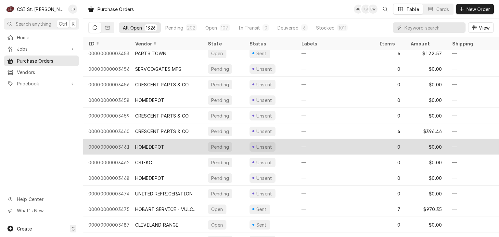
click at [157, 144] on div "HOMEDEPOT" at bounding box center [149, 147] width 29 height 7
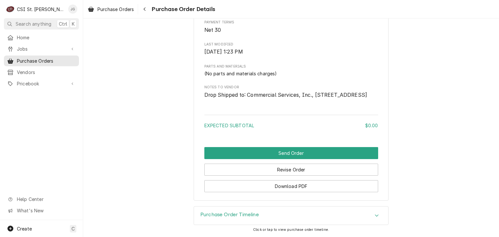
scroll to position [311, 0]
click at [374, 217] on icon "Accordion Header" at bounding box center [376, 215] width 5 height 5
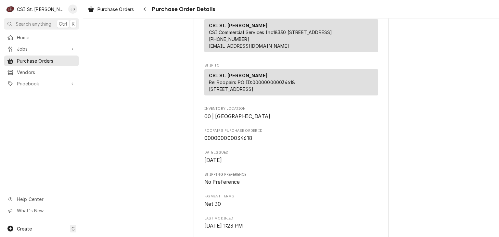
scroll to position [130, 0]
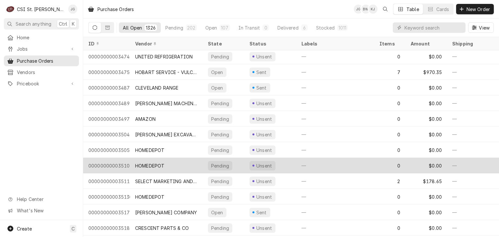
scroll to position [296, 0]
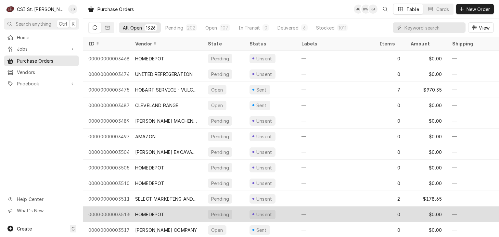
click at [147, 214] on div "HOMEDEPOT" at bounding box center [149, 214] width 29 height 7
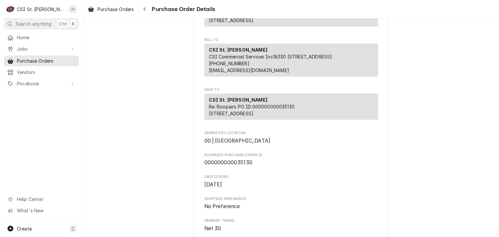
scroll to position [19, 0]
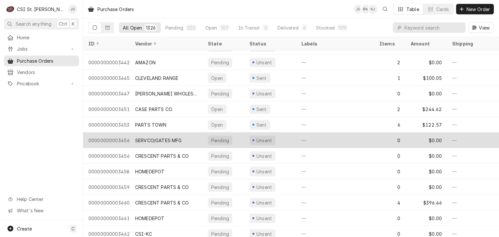
scroll to position [113, 0]
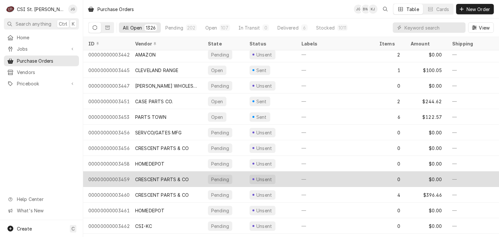
click at [154, 182] on div "CRESCENT PARTS & CO" at bounding box center [166, 179] width 73 height 16
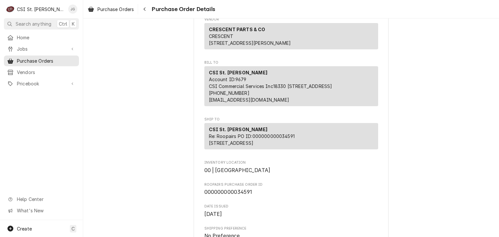
scroll to position [318, 0]
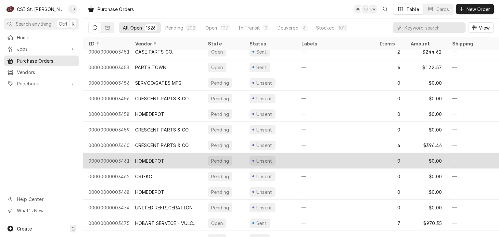
scroll to position [191, 0]
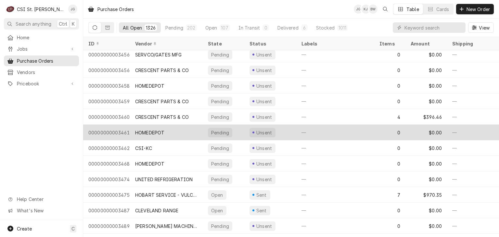
click at [156, 134] on div "HOMEDEPOT" at bounding box center [166, 133] width 73 height 16
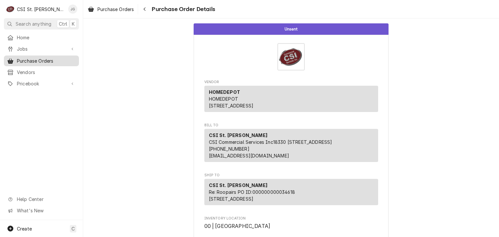
click at [18, 60] on span "Purchase Orders" at bounding box center [46, 60] width 59 height 7
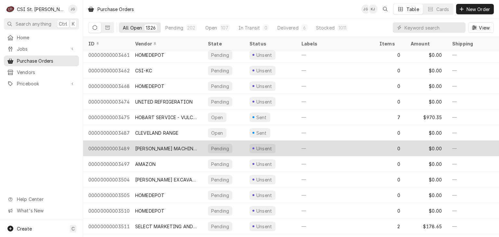
scroll to position [199, 0]
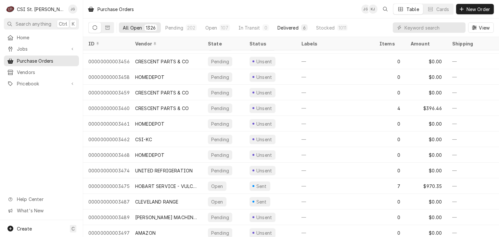
click at [293, 27] on div "Delivered" at bounding box center [287, 27] width 21 height 7
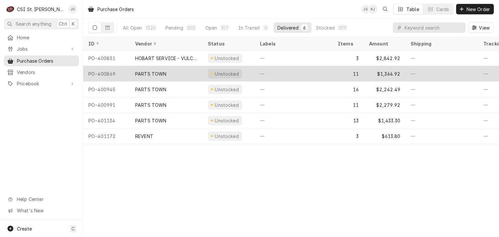
click at [155, 76] on div "PARTS TOWN" at bounding box center [166, 74] width 73 height 16
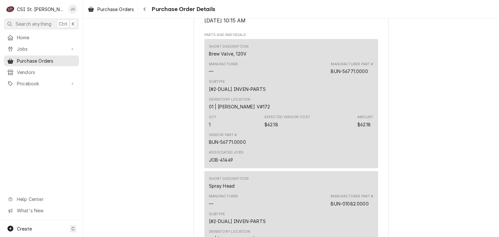
scroll to position [487, 0]
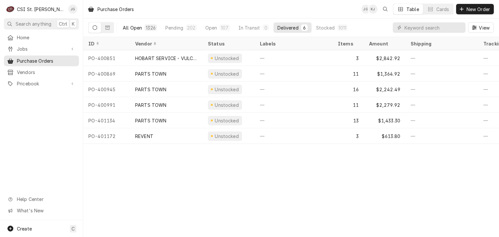
click at [132, 29] on div "All Open" at bounding box center [132, 27] width 19 height 7
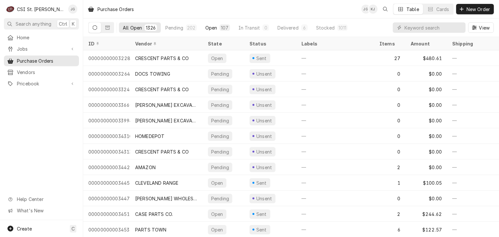
click at [207, 31] on button "Open 107" at bounding box center [217, 27] width 32 height 10
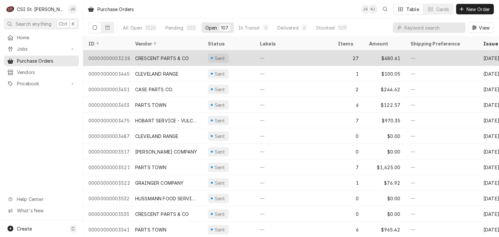
click at [175, 59] on div "CRESCENT PARTS & CO" at bounding box center [162, 58] width 54 height 7
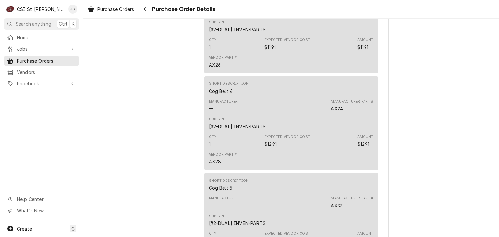
scroll to position [1526, 0]
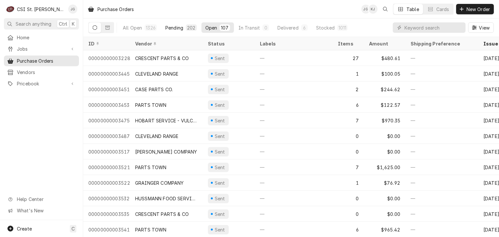
click at [182, 28] on div "Pending" at bounding box center [174, 27] width 18 height 7
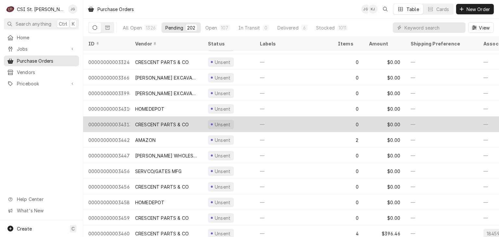
scroll to position [32, 0]
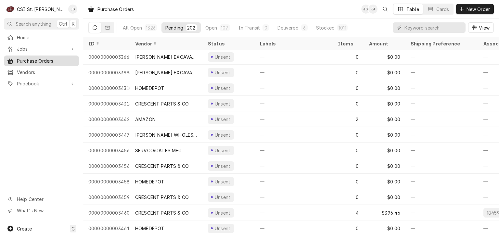
click at [43, 59] on span "Purchase Orders" at bounding box center [46, 60] width 59 height 7
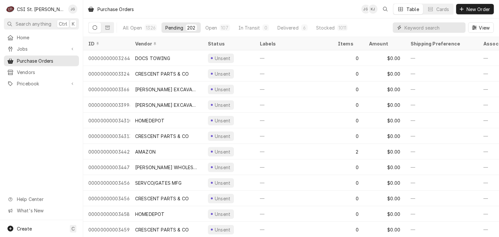
click at [414, 27] on input "Dynamic Content Wrapper" at bounding box center [433, 27] width 58 height 10
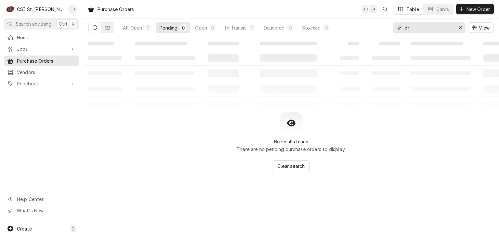
type input "d"
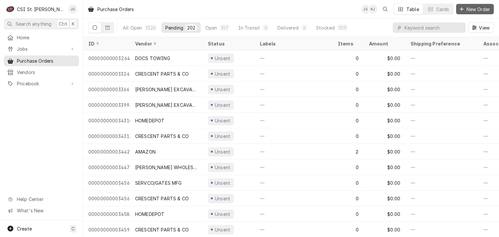
click at [468, 10] on span "New Order" at bounding box center [478, 9] width 26 height 7
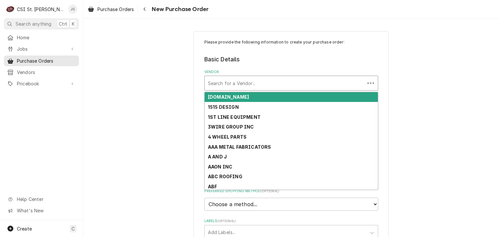
click at [249, 83] on div "Vendor" at bounding box center [285, 83] width 154 height 12
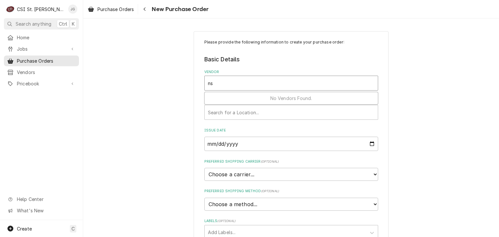
type input "nsc"
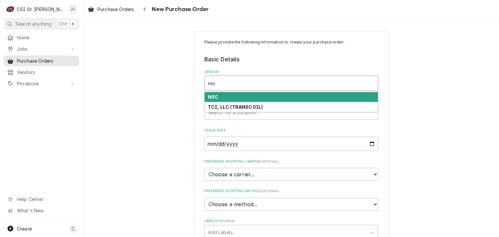
click at [226, 98] on div "NSC" at bounding box center [291, 97] width 173 height 10
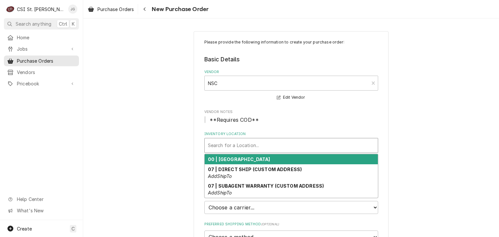
click at [242, 147] on div "Inventory Location" at bounding box center [291, 146] width 167 height 12
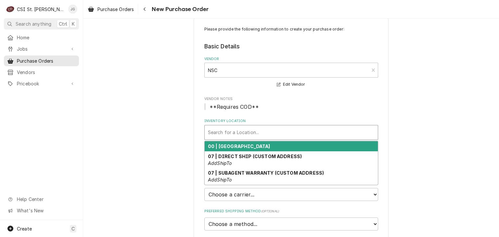
scroll to position [32, 0]
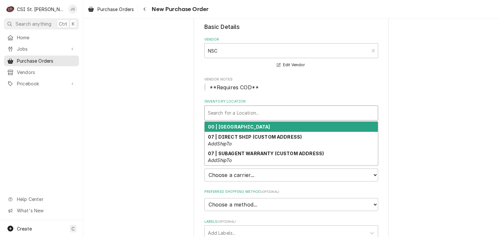
click at [244, 126] on strong "00 | [GEOGRAPHIC_DATA]" at bounding box center [239, 127] width 62 height 6
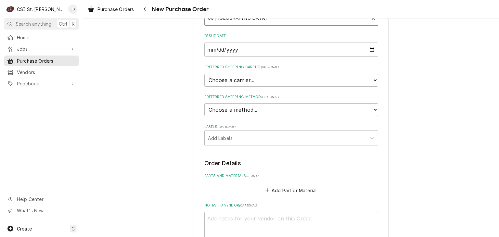
scroll to position [130, 0]
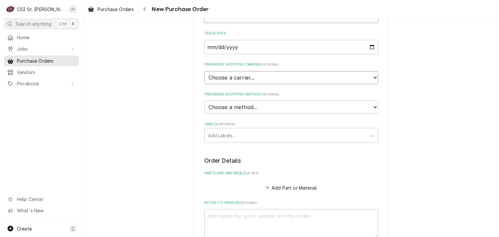
click at [264, 81] on select "Choose a carrier... U.S. Postal Service [DOMAIN_NAME] FedEx UPS DHL Express DHL…" at bounding box center [291, 77] width 174 height 13
click at [262, 76] on select "Choose a carrier... U.S. Postal Service [DOMAIN_NAME] FedEx UPS DHL Express DHL…" at bounding box center [291, 77] width 174 height 13
click at [230, 135] on div "Labels" at bounding box center [285, 136] width 155 height 12
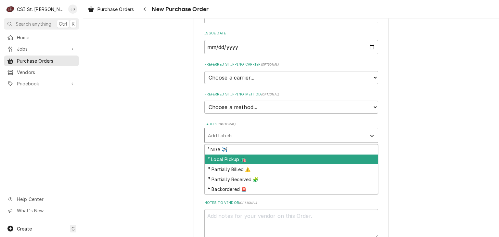
click at [239, 160] on div "² Local Pickup 🛍️" at bounding box center [291, 160] width 173 height 10
type textarea "x"
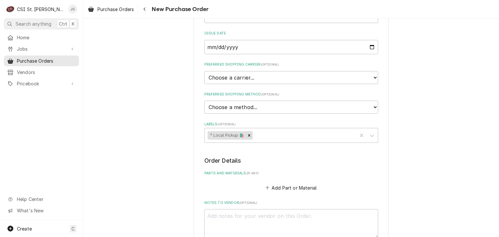
click at [294, 148] on div "Please provide the following information to create your purchase order: Basic D…" at bounding box center [291, 88] width 174 height 358
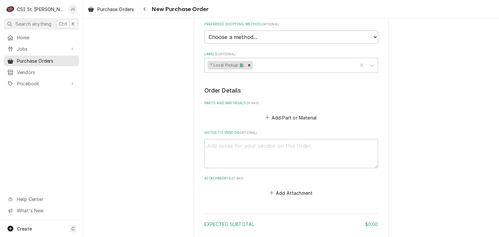
scroll to position [227, 0]
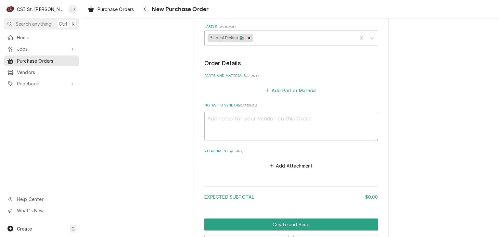
click at [285, 90] on button "Add Part or Material" at bounding box center [291, 90] width 54 height 9
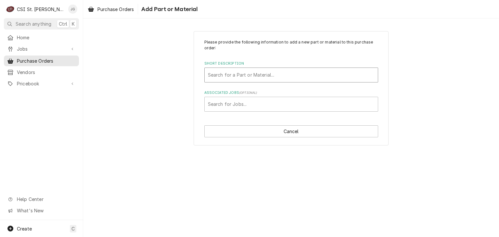
click at [267, 73] on div "Short Description" at bounding box center [291, 75] width 167 height 12
type input "fittings"
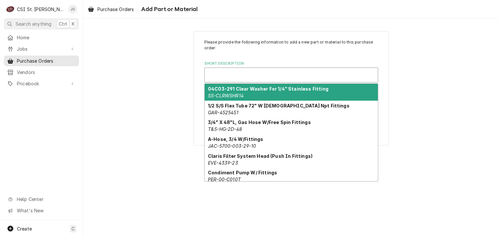
click at [225, 76] on div "Short Description" at bounding box center [291, 75] width 167 height 12
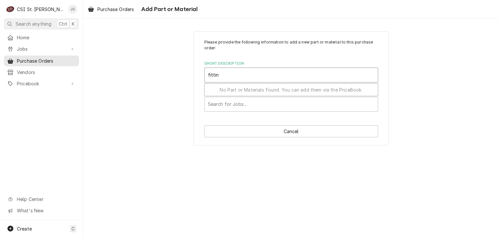
type input "fitting"
type textarea "x"
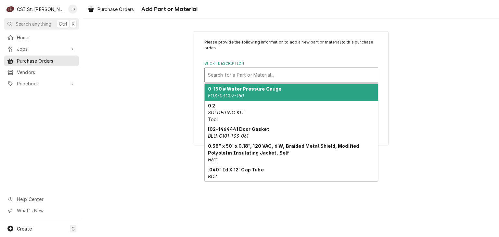
click at [262, 74] on div "Short Description" at bounding box center [291, 75] width 167 height 12
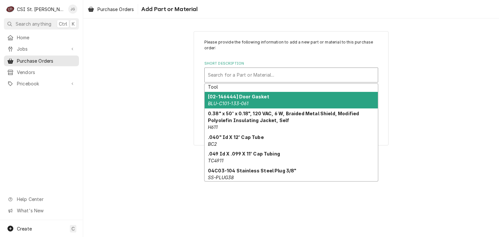
scroll to position [65, 0]
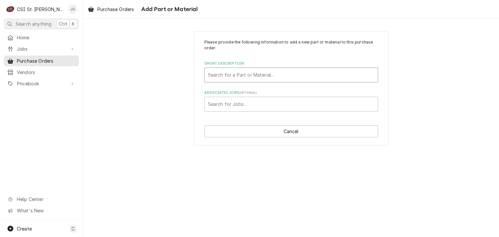
click at [245, 74] on div "Short Description" at bounding box center [291, 75] width 167 height 12
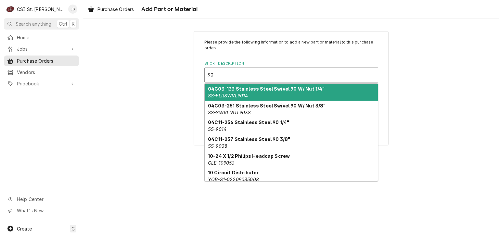
type input "9"
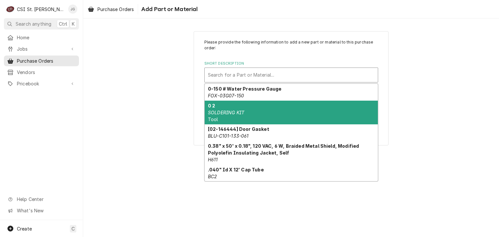
click at [166, 97] on div "Please provide the following information to add a new part or material to this …" at bounding box center [291, 88] width 416 height 126
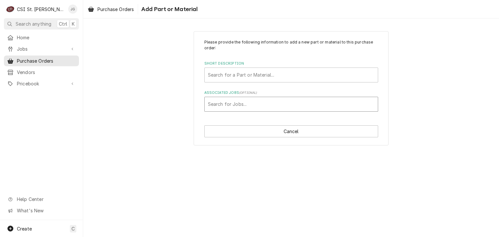
click at [265, 100] on div "Associated Jobs" at bounding box center [291, 104] width 167 height 12
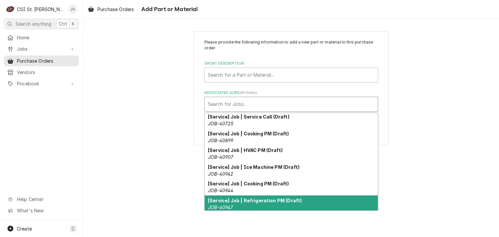
scroll to position [70, 0]
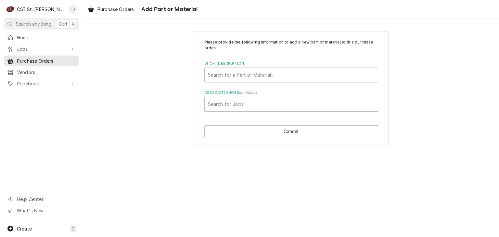
click at [435, 128] on div "Please provide the following information to add a new part or material to this …" at bounding box center [291, 88] width 416 height 126
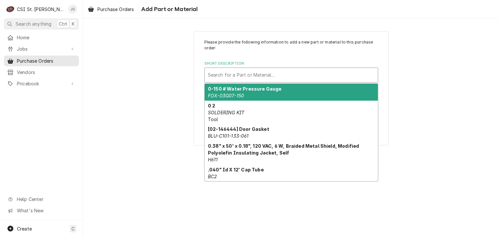
click at [260, 76] on div "Short Description" at bounding box center [291, 75] width 167 height 12
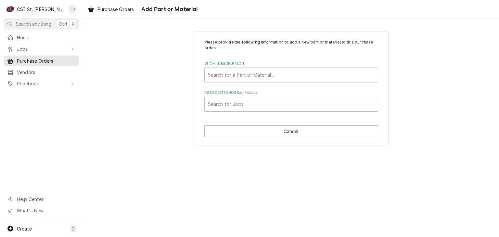
click at [171, 54] on div "Please provide the following information to add a new part or material to this …" at bounding box center [291, 88] width 416 height 126
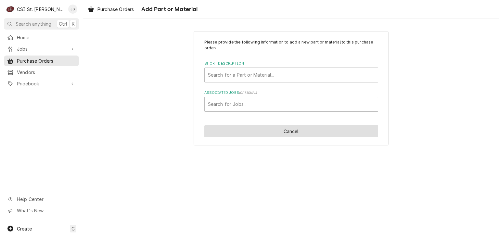
click at [281, 133] on button "Cancel" at bounding box center [291, 131] width 174 height 12
type textarea "x"
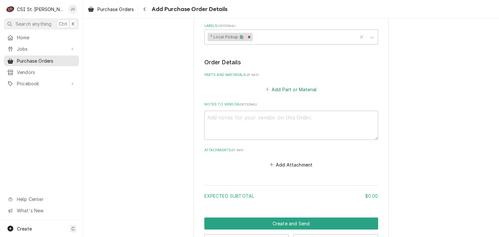
scroll to position [217, 0]
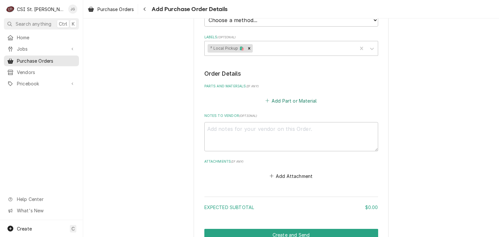
click at [286, 99] on button "Add Part or Material" at bounding box center [291, 100] width 54 height 9
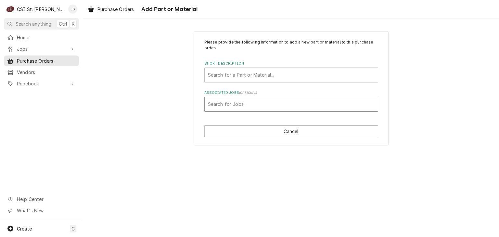
click at [255, 107] on div "Associated Jobs" at bounding box center [291, 104] width 167 height 12
type input "s"
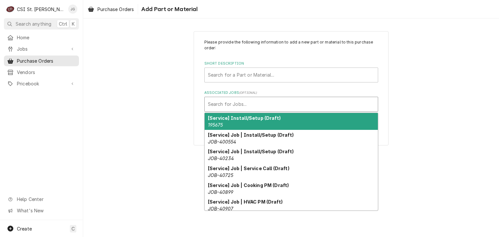
click at [411, 85] on div "Please provide the following information to add a new part or material to this …" at bounding box center [291, 88] width 416 height 126
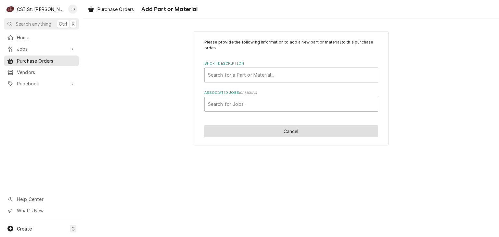
click at [267, 132] on button "Cancel" at bounding box center [291, 131] width 174 height 12
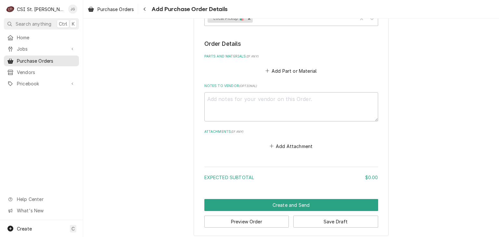
scroll to position [249, 0]
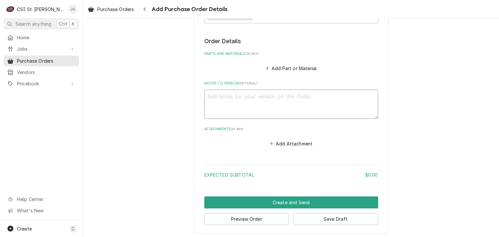
click at [280, 104] on textarea "Notes to Vendor ( optional )" at bounding box center [291, 104] width 174 height 29
type textarea "x"
type textarea "M"
type textarea "x"
type textarea "MI"
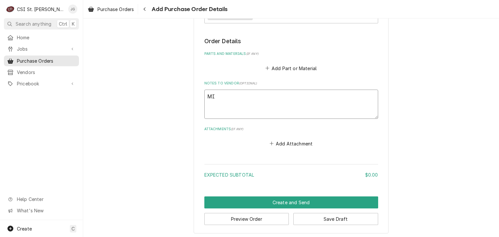
type textarea "x"
type textarea "MIs"
type textarea "x"
type textarea "MIsc"
type textarea "x"
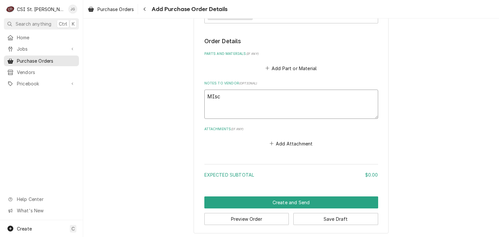
type textarea "MIs"
type textarea "x"
type textarea "MI"
type textarea "x"
type textarea "M"
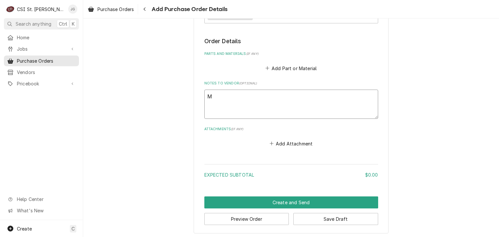
type textarea "x"
type textarea "Mi"
type textarea "x"
type textarea "Mis"
type textarea "x"
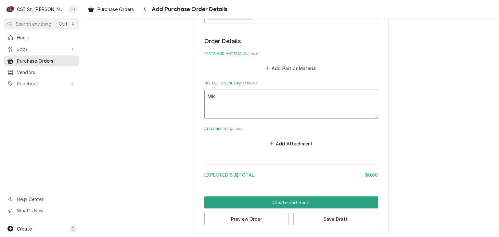
type textarea "Misc"
type textarea "x"
type textarea "Misc"
type textarea "x"
type textarea "Misc M"
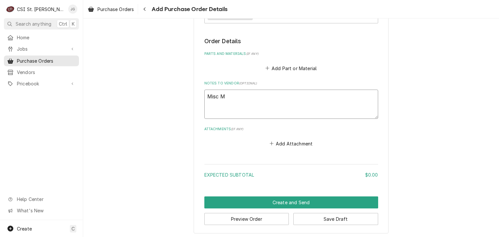
type textarea "x"
type textarea "Misc Meg"
type textarea "x"
type textarea "Misc Mega"
type textarea "x"
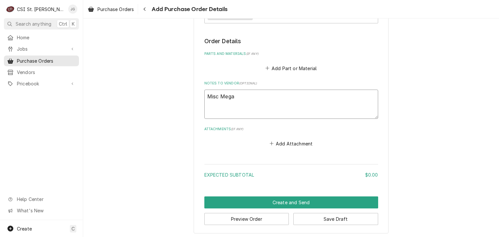
type textarea "Misc Megap"
type textarea "x"
type textarea "Misc Megapr"
type textarea "x"
type textarea "Misc Megapre"
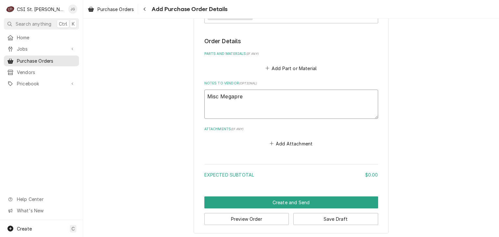
type textarea "x"
type textarea "Misc Megapres"
type textarea "x"
type textarea "Misc Megapress"
type textarea "x"
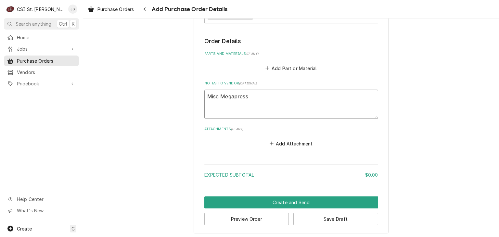
type textarea "Misc Megapress"
type textarea "x"
type textarea "Misc Megapress f"
type textarea "x"
type textarea "Misc Megapress fi"
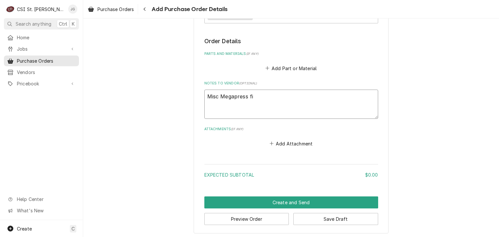
type textarea "x"
type textarea "Misc Megapress fit"
type textarea "x"
type textarea "Misc Megapress fitt"
type textarea "x"
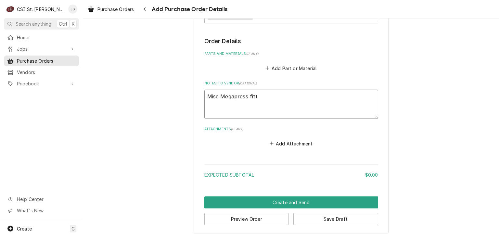
type textarea "Misc Megapress fitti"
type textarea "x"
type textarea "Misc Megapress fittin"
type textarea "x"
type textarea "Misc Megapress fitting"
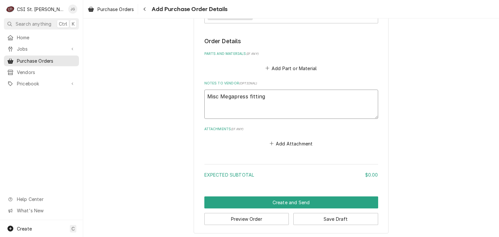
type textarea "x"
type textarea "Misc Megapress fittings"
type textarea "x"
type textarea "Misc Megapress fittings"
click at [218, 96] on textarea "Misc Megapress fittings" at bounding box center [291, 104] width 174 height 29
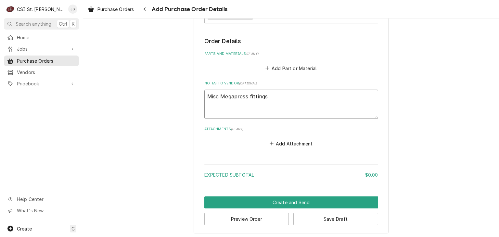
type textarea "x"
type textarea "Misc 3Megapress fittings"
type textarea "x"
type textarea "Misc 3/Megapress fittings"
type textarea "x"
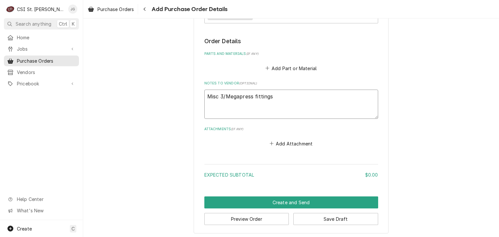
type textarea "Misc 3/4Megapress fittings"
type textarea "x"
type textarea "Misc 3/4"Megapress fittings"
type textarea "x"
type textarea "Misc 3/4" Megapress fittings"
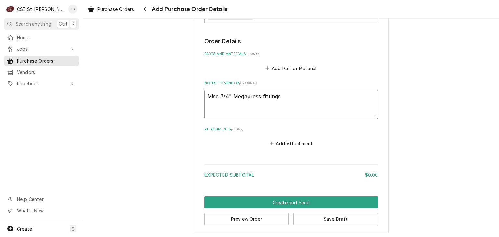
type textarea "x"
type textarea "Misc 3/4" aMegapress fittings"
type textarea "x"
type textarea "Misc 3/4" anMegapress fittings"
type textarea "x"
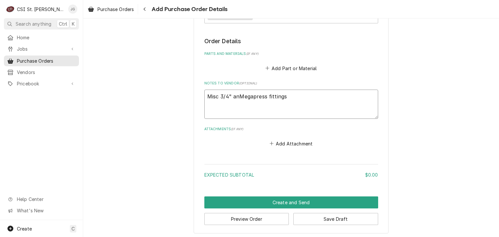
type textarea "Misc 3/4" andMegapress fittings"
type textarea "x"
type textarea "Misc 3/4" and Megapress fittings"
type textarea "x"
type textarea "Misc 3/4" and 1Megapress fittings"
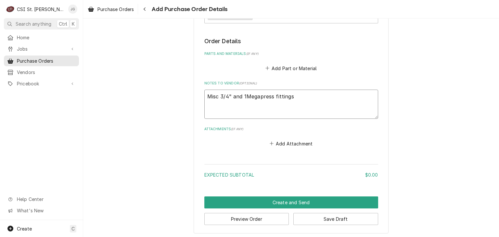
type textarea "x"
type textarea "Misc 3/4" and 1"Megapress fittings"
type textarea "x"
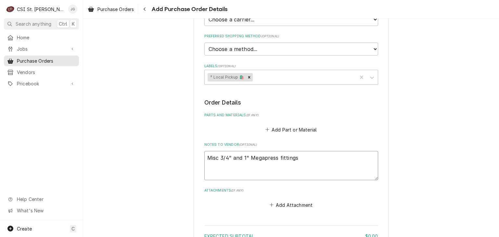
scroll to position [227, 0]
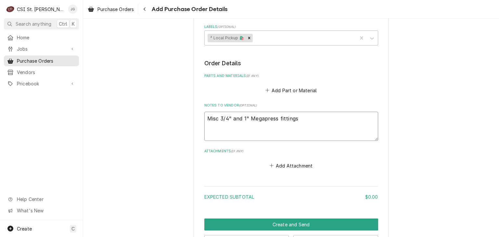
click at [204, 120] on textarea "Misc 3/4" and 1" Megapress fittings" at bounding box center [291, 126] width 174 height 29
type textarea "Misc 3/4" and 1" Megapress fittings"
click at [279, 90] on button "Add Part or Material" at bounding box center [291, 90] width 54 height 9
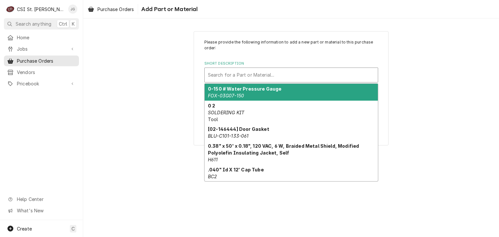
click at [285, 74] on div "Short Description" at bounding box center [291, 75] width 167 height 12
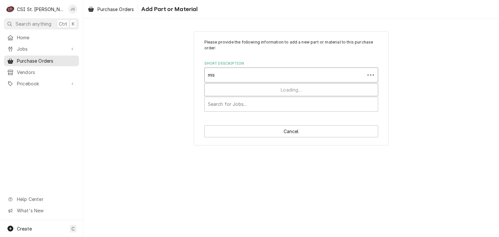
type input "misc"
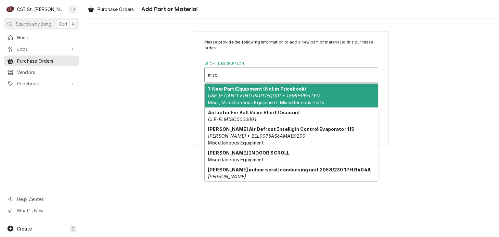
click at [291, 95] on em "USE IF CAN'T FIND PART/EQUIP • TEMP-PB-ITEM" at bounding box center [264, 96] width 113 height 6
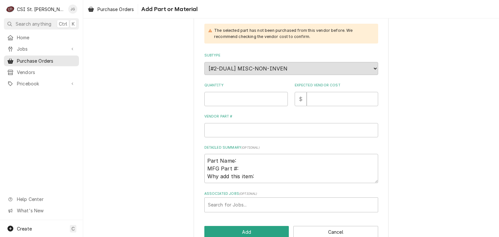
scroll to position [117, 0]
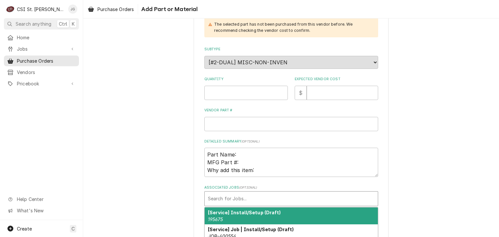
click at [259, 193] on div "Associated Jobs" at bounding box center [291, 199] width 167 height 12
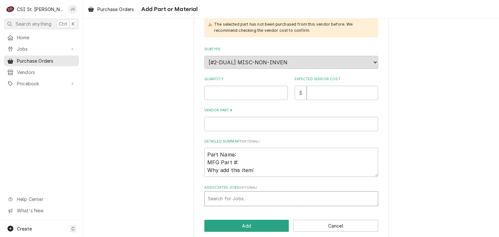
click at [259, 193] on div "Associated Jobs" at bounding box center [291, 199] width 167 height 12
click at [316, 220] on button "Cancel" at bounding box center [335, 226] width 85 height 12
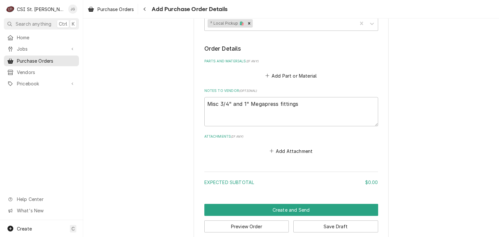
scroll to position [249, 0]
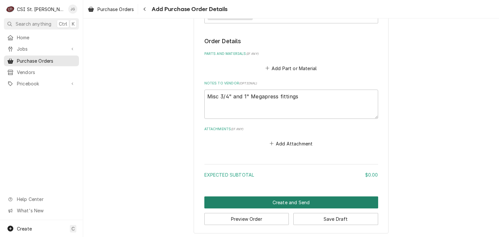
click at [275, 200] on button "Create and Send" at bounding box center [291, 202] width 174 height 12
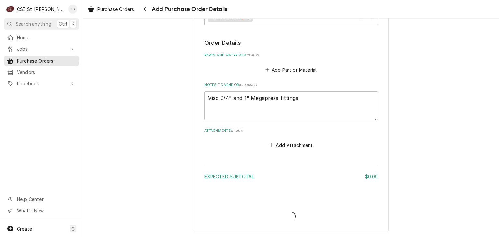
scroll to position [246, 0]
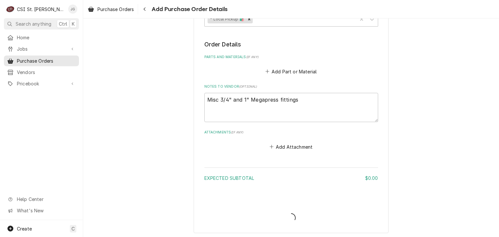
type textarea "x"
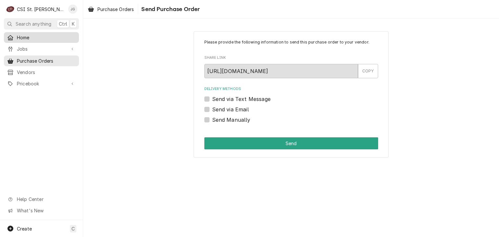
click at [21, 40] on link "Home" at bounding box center [41, 37] width 75 height 11
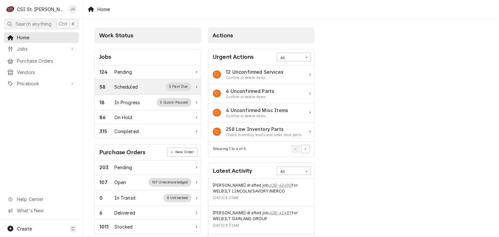
click at [134, 87] on div "Scheduled" at bounding box center [125, 86] width 23 height 7
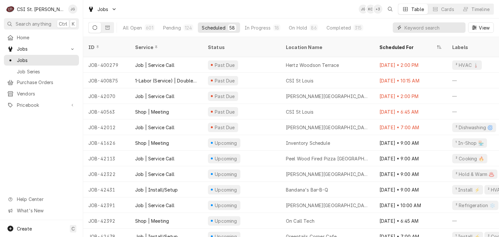
click at [420, 29] on input "Dynamic Content Wrapper" at bounding box center [433, 27] width 58 height 10
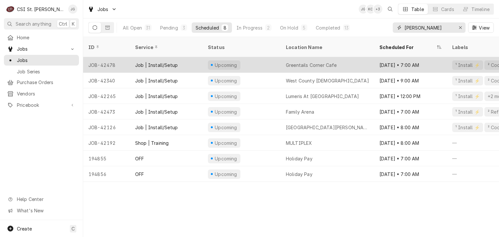
type input "[PERSON_NAME]"
click at [164, 62] on div "Job | Install/Setup" at bounding box center [156, 65] width 43 height 7
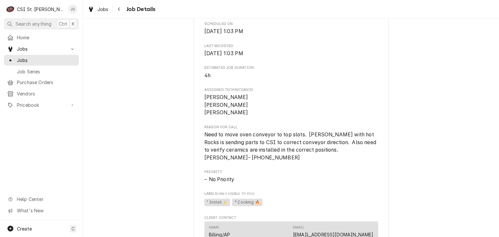
scroll to position [183, 0]
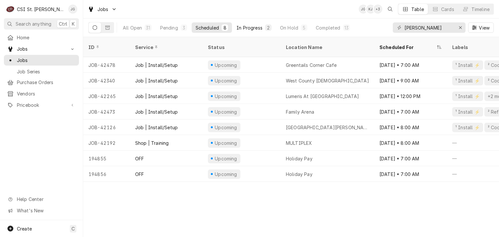
click at [245, 30] on div "In Progress" at bounding box center [249, 27] width 26 height 7
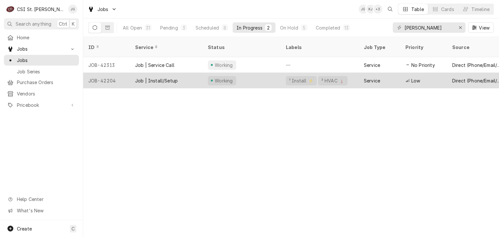
click at [171, 77] on div "Job | Install/Setup" at bounding box center [156, 80] width 43 height 7
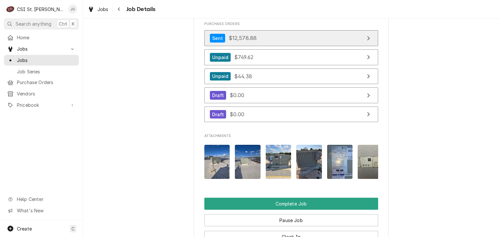
scroll to position [844, 0]
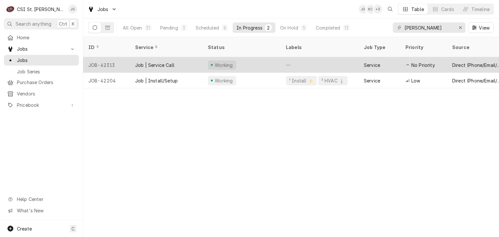
click at [168, 61] on div "Job | Service Call" at bounding box center [166, 65] width 73 height 16
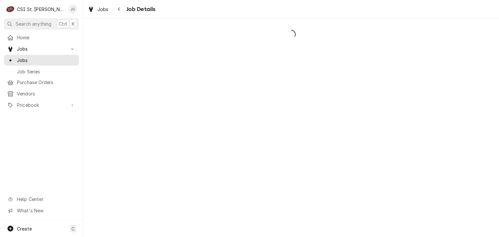
click at [168, 61] on div "Dynamic Content Wrapper" at bounding box center [291, 128] width 416 height 219
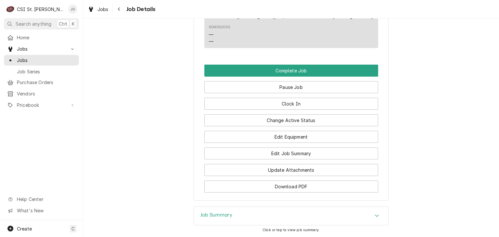
scroll to position [581, 0]
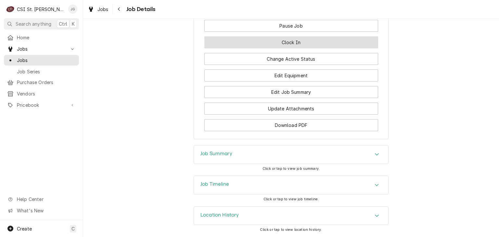
click at [286, 47] on button "Clock In" at bounding box center [291, 42] width 174 height 12
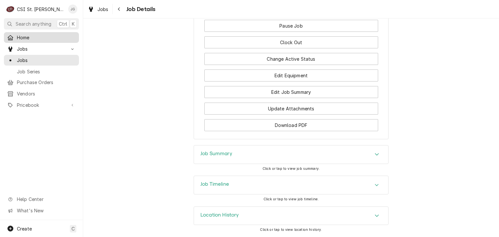
click at [30, 38] on span "Home" at bounding box center [46, 37] width 59 height 7
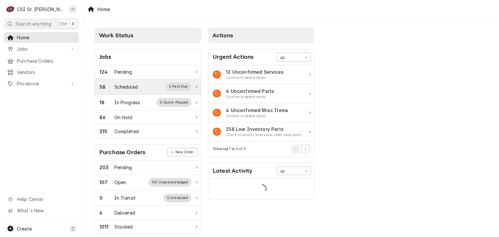
click at [132, 88] on div "Scheduled" at bounding box center [125, 86] width 23 height 7
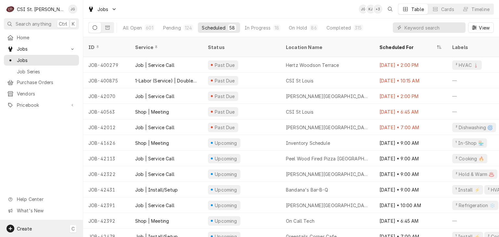
click at [29, 228] on span "Create" at bounding box center [24, 229] width 15 height 6
click at [115, 11] on html "C CSI St. Louis JG Search anything Ctrl K Home Jobs Jobs Job Series Purchase Or…" at bounding box center [249, 118] width 499 height 237
click at [115, 10] on icon "Dynamic Content Wrapper" at bounding box center [114, 9] width 4 height 4
click at [132, 7] on html "C CSI St. Louis JG Search anything Ctrl K Home Jobs Jobs Job Series Purchase Or…" at bounding box center [249, 118] width 499 height 237
click at [429, 27] on input "Dynamic Content Wrapper" at bounding box center [433, 27] width 58 height 10
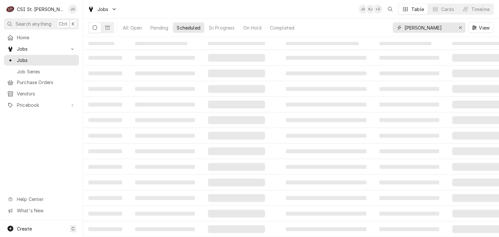
type input "[PERSON_NAME]"
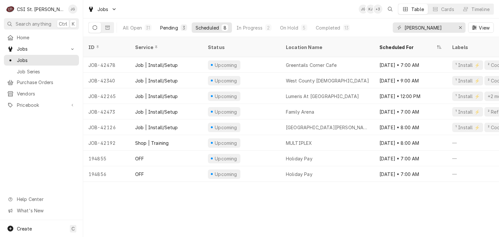
click at [169, 28] on div "Pending" at bounding box center [169, 27] width 18 height 7
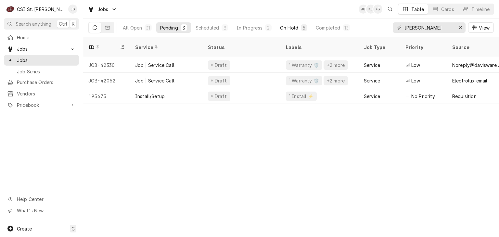
click at [290, 29] on div "On Hold" at bounding box center [289, 27] width 18 height 7
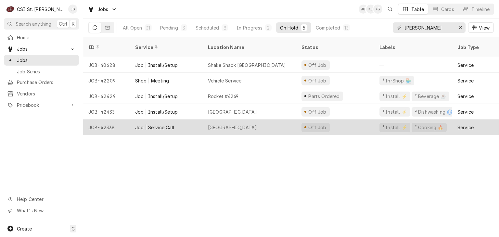
click at [230, 124] on div "Greentrails Corner Cafe" at bounding box center [232, 127] width 49 height 7
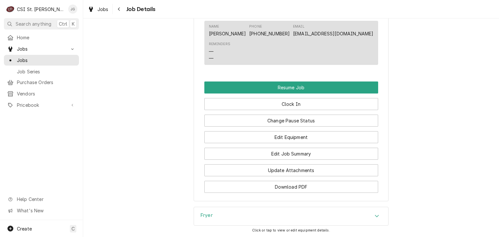
scroll to position [779, 0]
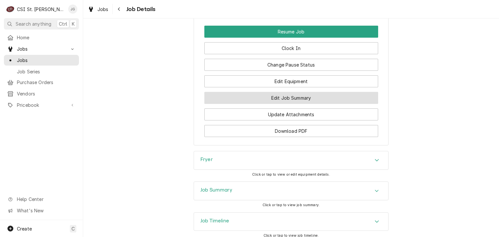
click at [290, 102] on button "Edit Job Summary" at bounding box center [291, 98] width 174 height 12
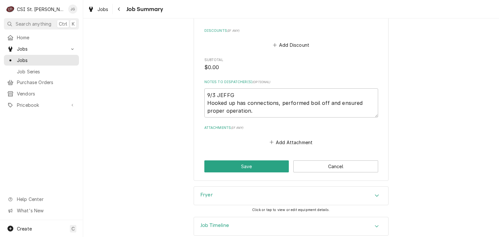
scroll to position [779, 0]
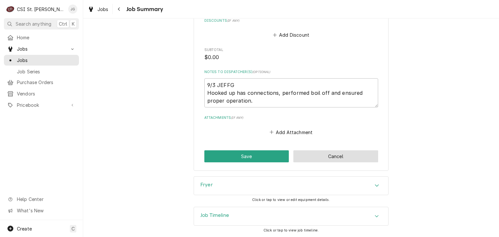
click at [322, 157] on button "Cancel" at bounding box center [335, 156] width 85 height 12
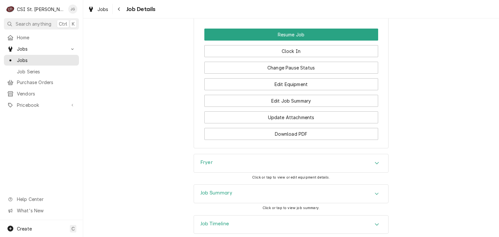
scroll to position [812, 0]
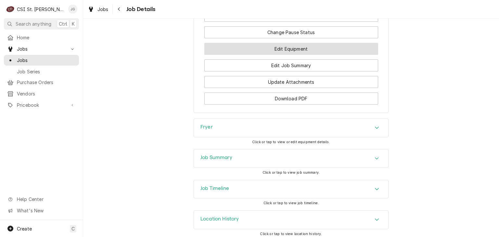
click at [298, 55] on button "Edit Equipment" at bounding box center [291, 49] width 174 height 12
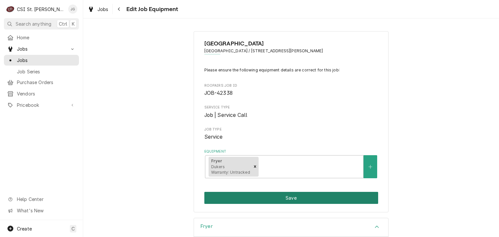
click at [246, 198] on button "Save" at bounding box center [291, 198] width 174 height 12
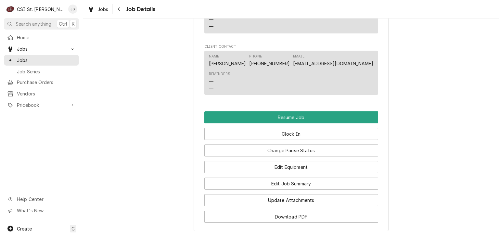
scroll to position [714, 0]
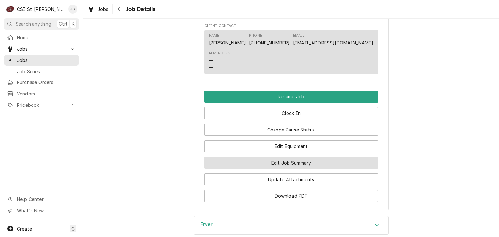
click at [299, 169] on button "Edit Job Summary" at bounding box center [291, 163] width 174 height 12
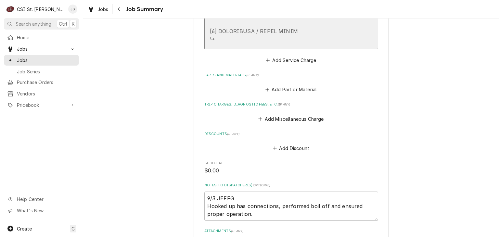
scroll to position [682, 0]
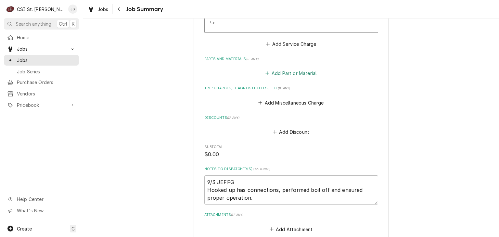
click at [290, 73] on button "Add Part or Material" at bounding box center [291, 73] width 54 height 9
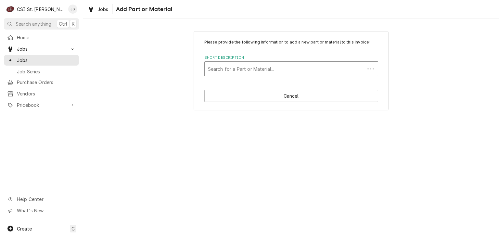
click at [279, 71] on div "Short Description" at bounding box center [285, 69] width 154 height 12
type input "gas hose"
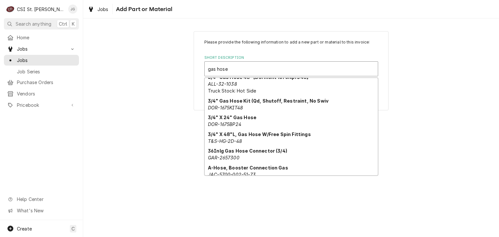
scroll to position [178, 0]
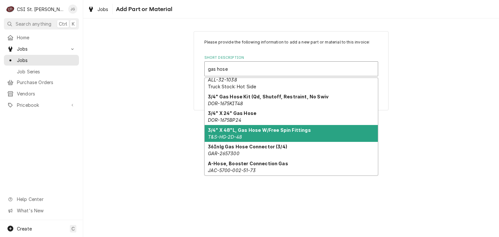
click at [229, 134] on em "T&S-HG-2D-48" at bounding box center [225, 137] width 34 height 6
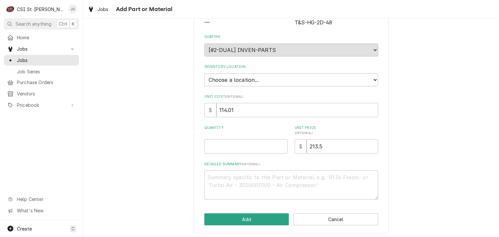
scroll to position [83, 0]
click at [252, 217] on button "Add" at bounding box center [246, 219] width 85 height 12
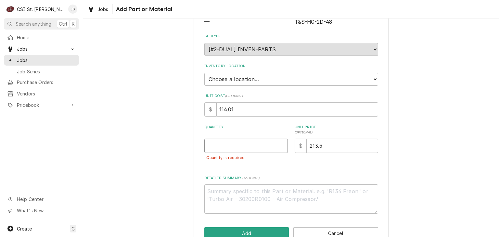
click at [245, 144] on input "Quantity" at bounding box center [245, 146] width 83 height 14
type textarea "x"
type input "1"
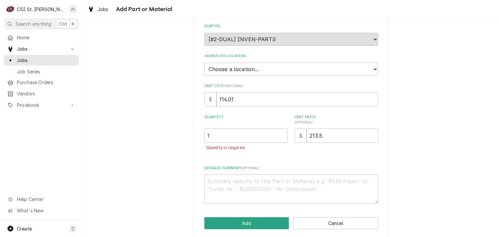
scroll to position [98, 0]
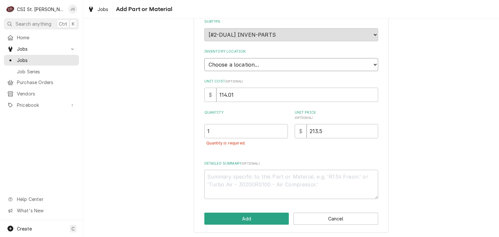
click at [372, 65] on select "Choose a location... 00 | STL WAREHOUSE 01 | CHUCK WAMBOLDT V#93 01 | COURTNEY …" at bounding box center [291, 64] width 174 height 13
select select "1528"
click at [204, 58] on select "Choose a location... 00 | STL WAREHOUSE 01 | CHUCK WAMBOLDT V#93 01 | COURTNEY …" at bounding box center [291, 64] width 174 height 13
type textarea "x"
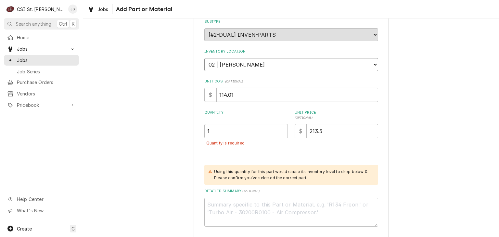
click at [372, 65] on select "Choose a location... 00 | STL WAREHOUSE 01 | CHUCK WAMBOLDT V#93 01 | COURTNEY …" at bounding box center [291, 64] width 174 height 13
select select "1370"
click at [204, 58] on select "Choose a location... 00 | STL WAREHOUSE 01 | CHUCK WAMBOLDT V#93 01 | COURTNEY …" at bounding box center [291, 64] width 174 height 13
click at [234, 151] on div "Quantity 1 Quantity is required." at bounding box center [245, 131] width 83 height 43
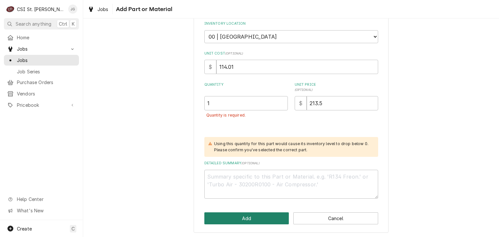
click at [240, 219] on button "Add" at bounding box center [246, 218] width 85 height 12
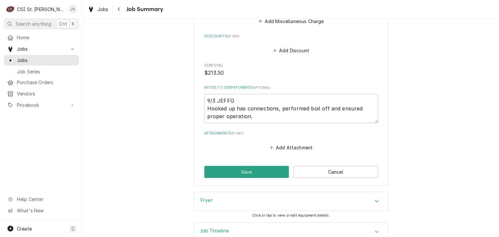
scroll to position [890, 0]
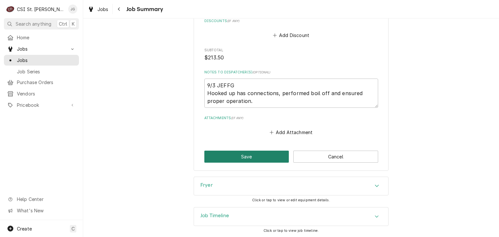
click at [247, 157] on button "Save" at bounding box center [246, 157] width 85 height 12
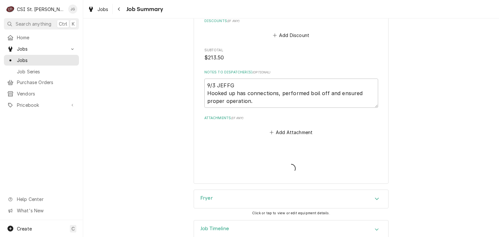
type textarea "x"
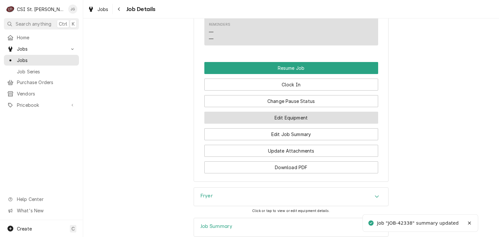
scroll to position [747, 0]
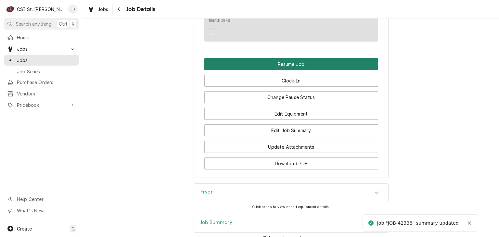
click at [295, 70] on button "Resume Job" at bounding box center [291, 64] width 174 height 12
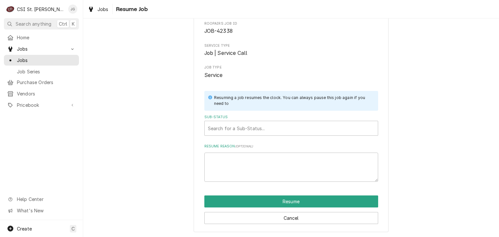
scroll to position [34, 0]
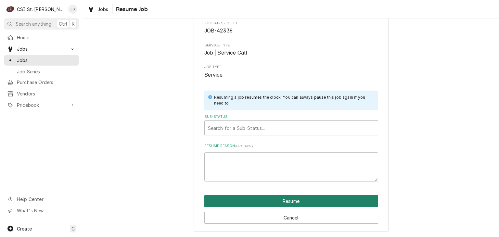
click at [290, 202] on button "Resume" at bounding box center [291, 201] width 174 height 12
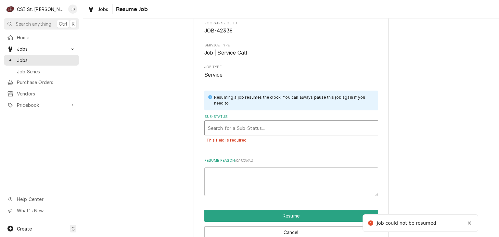
click at [279, 130] on div "Sub-Status" at bounding box center [291, 128] width 167 height 12
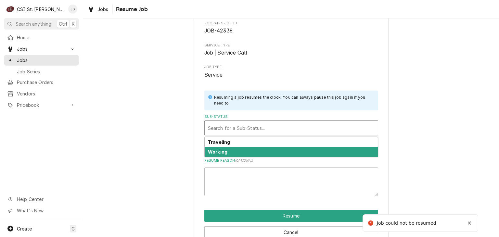
click at [253, 157] on div "Please confirm you'd like to resume this job. Roopairs Job ID JOB-42338 Service…" at bounding box center [291, 100] width 174 height 191
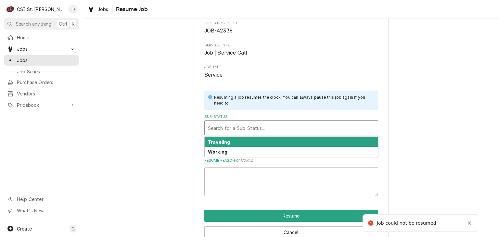
drag, startPoint x: 264, startPoint y: 124, endPoint x: 262, endPoint y: 130, distance: 6.7
click at [265, 125] on div "Sub-Status" at bounding box center [291, 128] width 167 height 12
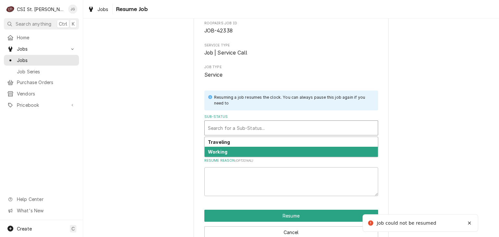
click at [251, 154] on div "Working" at bounding box center [291, 152] width 173 height 10
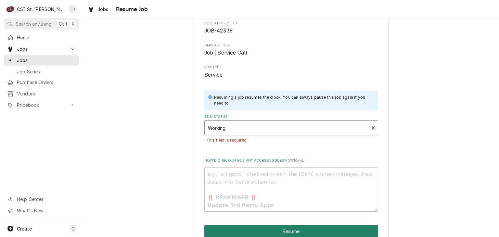
click at [293, 233] on button "Resume" at bounding box center [291, 231] width 174 height 12
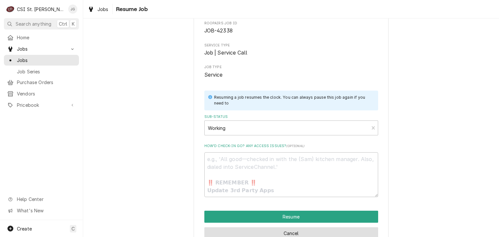
type textarea "x"
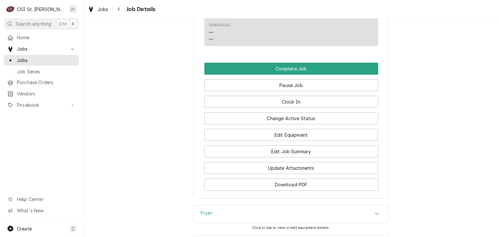
scroll to position [719, 0]
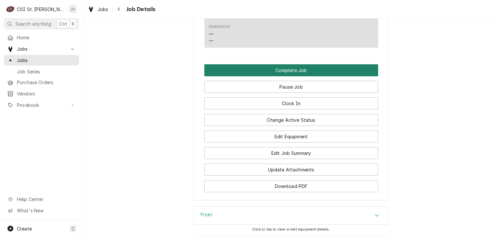
click at [293, 76] on button "Complete Job" at bounding box center [291, 70] width 174 height 12
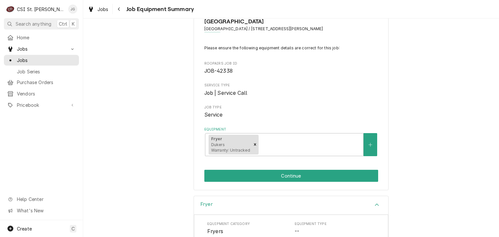
scroll to position [65, 0]
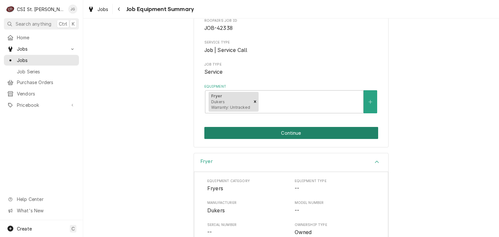
click at [290, 134] on button "Continue" at bounding box center [291, 133] width 174 height 12
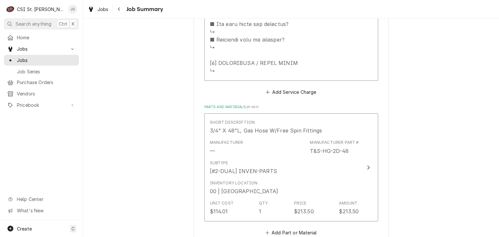
scroll to position [630, 0]
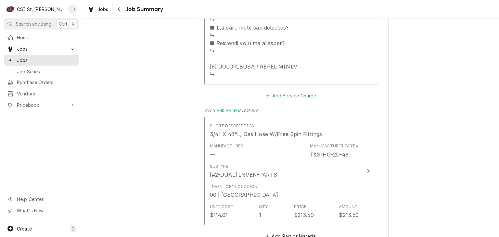
click at [274, 96] on button "Add Service Charge" at bounding box center [291, 95] width 53 height 9
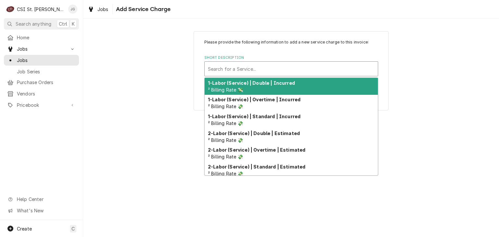
click at [248, 66] on div "Short Description" at bounding box center [291, 69] width 167 height 12
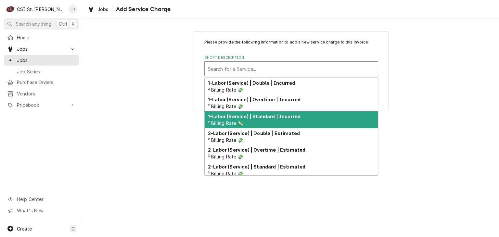
click at [263, 119] on strong "1-Labor (Service) | Standard | Incurred" at bounding box center [254, 117] width 93 height 6
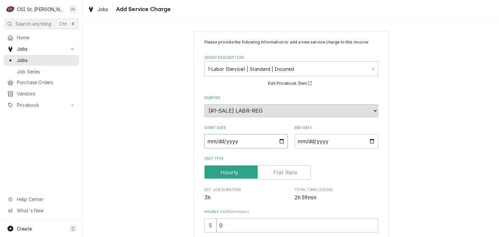
click at [282, 141] on input "Start Date" at bounding box center [245, 141] width 83 height 14
click at [277, 143] on input "Start Date" at bounding box center [245, 141] width 83 height 14
type textarea "x"
type input "2025-09-03"
click at [310, 142] on input "End Date" at bounding box center [335, 141] width 83 height 14
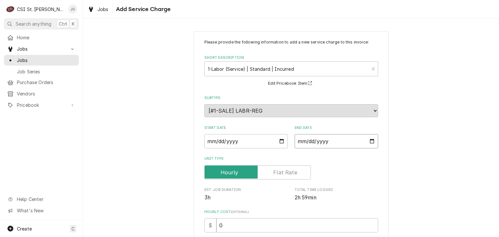
click at [370, 141] on input "End Date" at bounding box center [335, 141] width 83 height 14
type textarea "x"
type input "2025-09-03"
click at [338, 160] on label "Unit Type" at bounding box center [291, 158] width 174 height 5
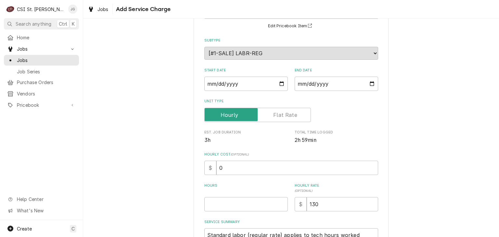
scroll to position [97, 0]
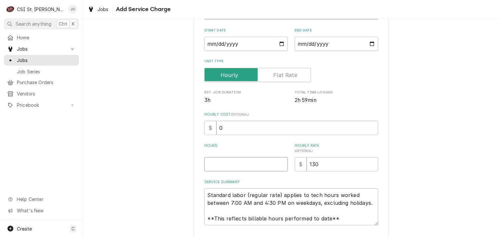
click at [226, 167] on input "Hours" at bounding box center [245, 164] width 83 height 14
type textarea "x"
type input "3"
click at [244, 144] on label "Hours" at bounding box center [245, 148] width 83 height 10
click at [244, 157] on input "3" at bounding box center [245, 164] width 83 height 14
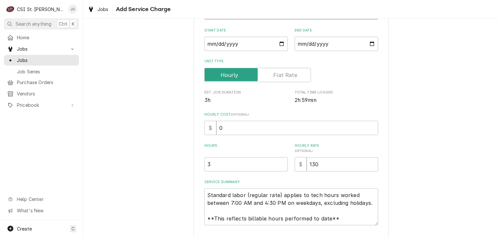
scroll to position [124, 0]
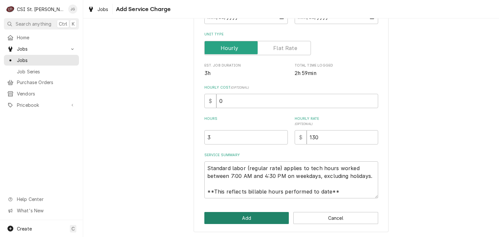
click at [250, 218] on button "Add" at bounding box center [246, 218] width 85 height 12
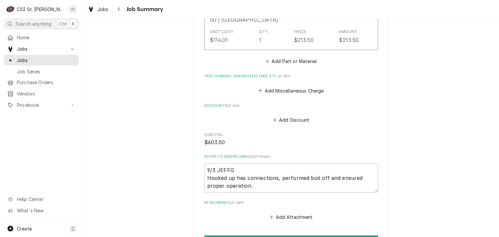
scroll to position [1006, 0]
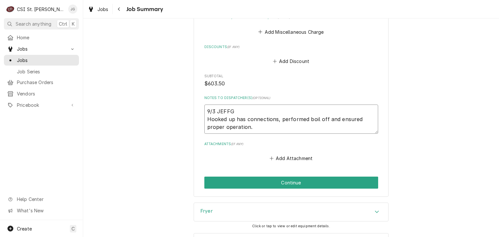
click at [205, 120] on textarea "9/3 JEFFG Hooked up has connections, performed boil off and ensured proper oper…" at bounding box center [291, 119] width 174 height 29
type textarea "x"
type textarea "9/3 JEFFG PHooked up has connections, performed boil off and ensured proper ope…"
type textarea "x"
type textarea "9/3 JEFFG PrHooked up has connections, performed boil off and ensured proper op…"
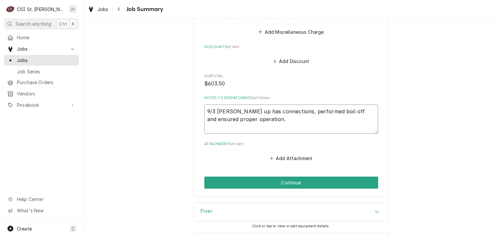
type textarea "x"
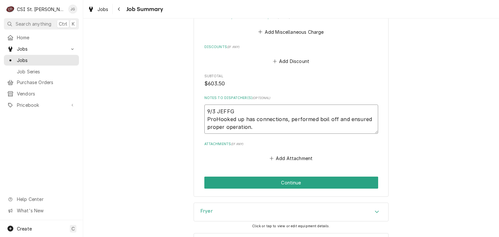
type textarea "9/3 JEFFG ProvHooked up has connections, performed boil off and ensured proper …"
type textarea "x"
type textarea "9/3 JEFFG ProviHooked up has connections, performed boil off and ensured proper…"
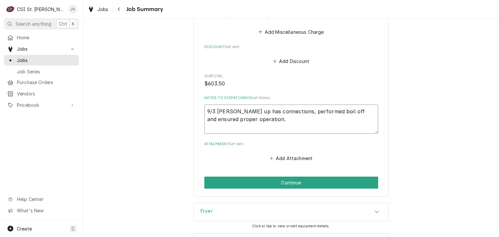
type textarea "x"
type textarea "9/3 JEFFG ProvidHooked up has connections, performed boil off and ensured prope…"
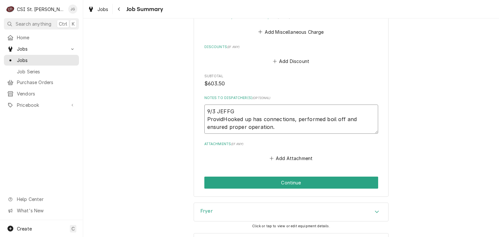
type textarea "x"
type textarea "9/3 JEFFG ProvideHooked up has connections, performed boil off and ensured prop…"
type textarea "x"
type textarea "9/3 JEFFG ProvidedHooked up has connections, performed boil off and ensured pro…"
type textarea "x"
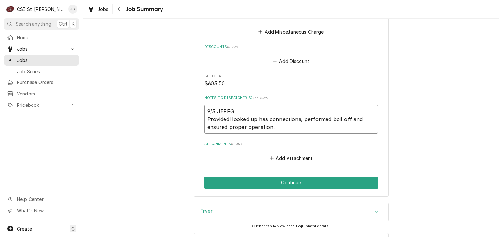
type textarea "9/3 JEFFG Provided Hooked up has connections, performed boil off and ensured pr…"
type textarea "x"
type textarea "9/3 JEFFG Provided 3Hooked up has connections, performed boil off and ensured p…"
type textarea "x"
type textarea "9/3 JEFFG Provided 3/Hooked up has connections, performed boil off and ensured …"
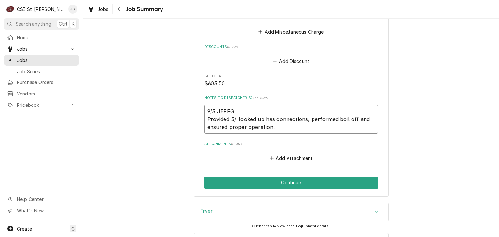
type textarea "x"
type textarea "9/3 JEFFG Provided 3/4Hooked up has connections, performed boil off and ensured…"
type textarea "x"
type textarea "9/3 JEFFG Provided 3/4"Hooked up has connections, performed boil off and ensure…"
type textarea "x"
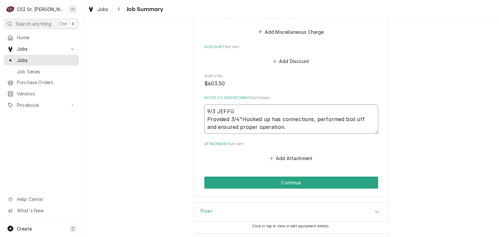
type textarea "9/3 JEFFG Provided 3/4" Hooked up has connections, performed boil off and ensur…"
type textarea "x"
type textarea "9/3 JEFFG Provided 3/4" gHooked up has connections, performed boil off and ensu…"
type textarea "x"
type textarea "9/3 JEFFG Provided 3/4" gaHooked up has connections, performed boil off and ens…"
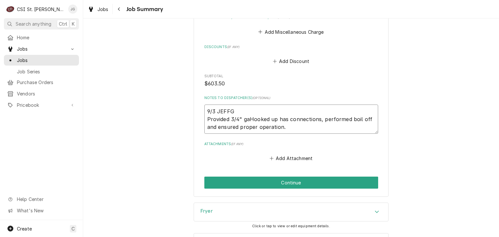
type textarea "x"
type textarea "9/3 JEFFG Provided 3/4" gasHooked up has connections, performed boil off and en…"
type textarea "x"
type textarea "9/3 JEFFG Provided 3/4" gas Hooked up has connections, performed boil off and e…"
type textarea "x"
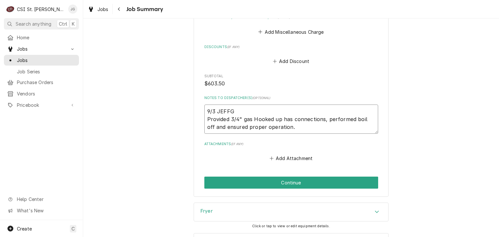
type textarea "9/3 JEFFG Provided 3/4" gas hHooked up has connections, performed boil off and …"
type textarea "x"
type textarea "9/3 JEFFG Provided 3/4" gas hoHooked up has connections, performed boil off and…"
type textarea "x"
type textarea "9/3 JEFFG Provided 3/4" gas hosHooked up has connections, performed boil off an…"
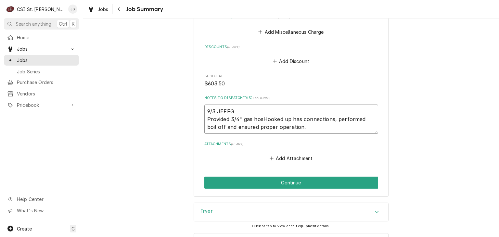
type textarea "x"
type textarea "9/3 JEFFG Provided 3/4" gas hoseHooked up has connections, performed boil off a…"
type textarea "x"
type textarea "9/3 JEFFG Provided 3/4" gas hose.Hooked up has connections, performed boil off …"
type textarea "x"
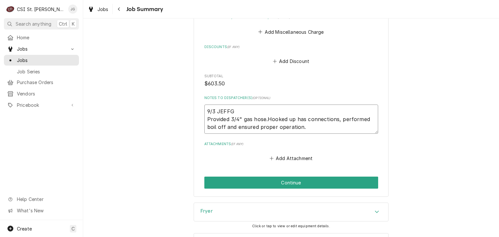
type textarea "9/3 JEFFG Provided 3/4" gas hose. Hooked up has connections, performed boil off…"
click at [304, 119] on textarea "9/3 JEFFG Provided 3/4" gas hose. Hooked up has connections, performed boil off…" at bounding box center [291, 119] width 174 height 29
type textarea "x"
type textarea "9/3 JEFFG Provided 3/4" gas hose. Hooked up ha connections, performed boil off …"
type textarea "x"
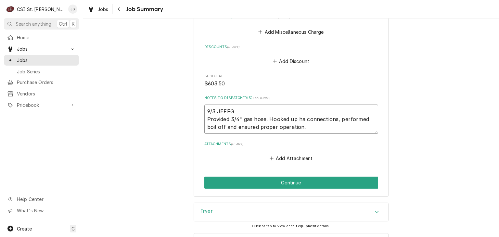
type textarea "9/3 JEFFG Provided 3/4" gas hose. Hooked up h connections, performed boil off a…"
type textarea "x"
type textarea "9/3 JEFFG Provided 3/4" gas hose. Hooked up connections, performed boil off and…"
type textarea "x"
type textarea "9/3 JEFFG Provided 3/4" gas hose. Hooked up g connections, performed boil off a…"
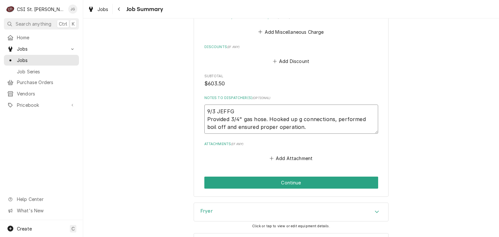
type textarea "x"
type textarea "9/3 JEFFG Provided 3/4" gas hose. Hooked up ga connections, performed boil off …"
type textarea "x"
type textarea "9/3 JEFFG Provided 3/4" gas hose. Hooked up gas connections, performed boil off…"
drag, startPoint x: 266, startPoint y: 119, endPoint x: 203, endPoint y: 118, distance: 63.0
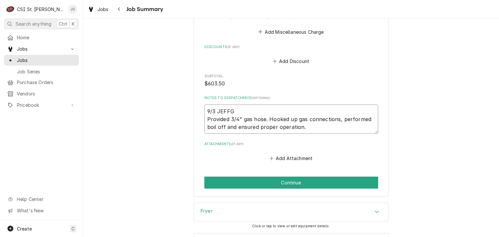
click at [204, 118] on textarea "9/3 JEFFG Provided 3/4" gas hose. Hooked up gas connections, performed boil off…" at bounding box center [291, 119] width 174 height 29
type textarea "x"
type textarea "9/3 JEFFG Hooked up gas connections, performed boil off and ensured proper oper…"
click at [276, 120] on textarea "9/3 JEFFG Hooked up gas connections, performed boil off and ensured proper oper…" at bounding box center [291, 119] width 174 height 29
type textarea "x"
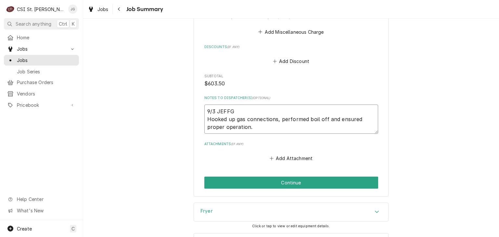
type textarea "9/3 JEFFG Hooked up gas connections, performed boil off and ensured proper oper…"
type textarea "x"
type textarea "9/3 JEFFG Hooked up gas connections, i performed boil off and ensured proper op…"
type textarea "x"
type textarea "9/3 JEFFG Hooked up gas connections, in performed boil off and ensured proper o…"
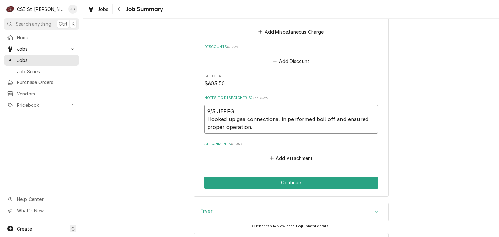
type textarea "x"
type textarea "9/3 JEFFG Hooked up gas connections, ins performed boil off and ensured proper …"
type textarea "x"
type textarea "9/3 JEFFG Hooked up gas connections, inst performed boil off and ensured proper…"
type textarea "x"
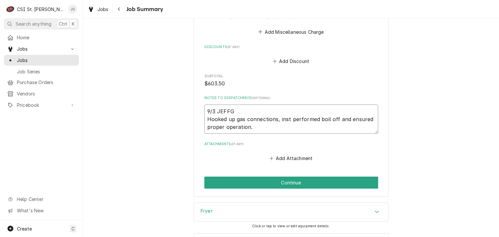
type textarea "9/3 JEFFG Hooked up gas connections, insta performed boil off and ensured prope…"
type textarea "x"
type textarea "9/3 JEFFG Hooked up gas connections, instal performed boil off and ensured prop…"
type textarea "x"
type textarea "9/3 JEFFG Hooked up gas connections, install performed boil off and ensured pro…"
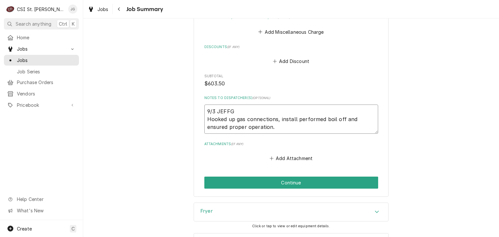
type textarea "x"
type textarea "9/3 JEFFG Hooked up gas connections, installe performed boil off and ensured pr…"
type textarea "x"
type textarea "9/3 JEFFG Hooked up gas connections, installed performed boil off and ensured p…"
type textarea "x"
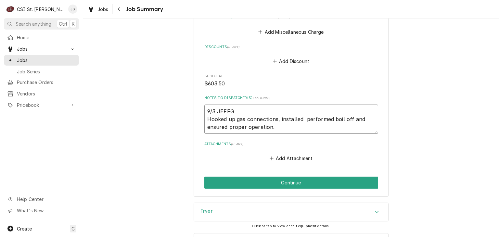
type textarea "9/3 JEFFG Hooked up gas connections, installed s performed boil off and ensured…"
type textarea "x"
type textarea "9/3 JEFFG Hooked up gas connections, installed sa performed boil off and ensure…"
type textarea "x"
type textarea "9/3 JEFFG Hooked up gas connections, installed saf performed boil off and ensur…"
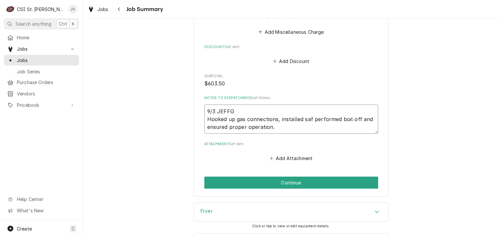
type textarea "x"
type textarea "9/3 JEFFG Hooked up gas connections, installed safe performed boil off and ensu…"
type textarea "x"
type textarea "9/3 JEFFG Hooked up gas connections, installed safet performed boil off and ens…"
type textarea "x"
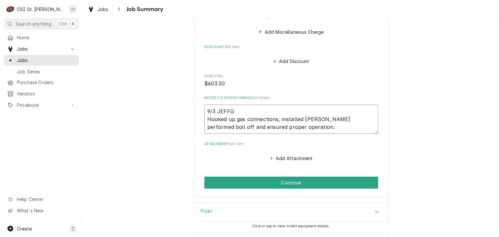
type textarea "9/3 JEFFG Hooked up gas connections, installed safety performed boil off and en…"
type textarea "x"
type textarea "9/3 JEFFG Hooked up gas connections, installed safety performed boil off and en…"
type textarea "x"
type textarea "9/3 JEFFG Hooked up gas connections, installed safety c performed boil off and …"
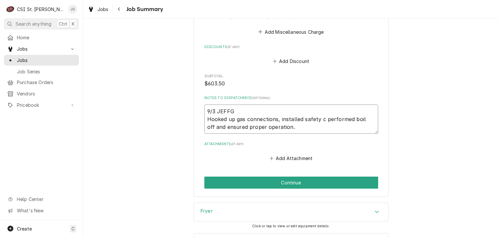
type textarea "x"
type textarea "9/3 JEFFG Hooked up gas connections, installed safety ca performed boil off and…"
type textarea "x"
type textarea "9/3 JEFFG Hooked up gas connections, installed safety cab performed boil off an…"
type textarea "x"
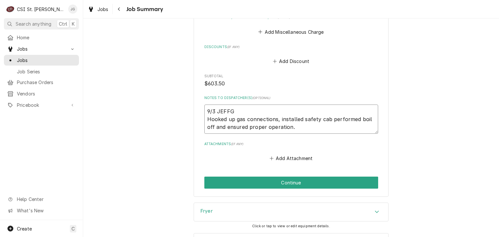
type textarea "9/3 JEFFG Hooked up gas connections, installed safety cabl performed boil off a…"
type textarea "x"
type textarea "9/3 JEFFG Hooked up gas connections, installed safety cable performed boil off …"
type textarea "x"
type textarea "9/3 JEFFG Hooked up gas connections, installed safety cable. performed boil off…"
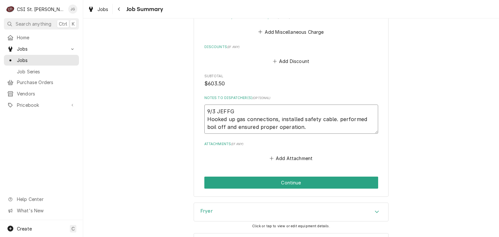
click at [277, 120] on textarea "9/3 JEFFG Hooked up gas connections, installed safety cable. performed boil off…" at bounding box center [291, 119] width 174 height 29
type textarea "x"
type textarea "9/3 JEFFG Hooked up gas connections,installed safety cable. performed boil off …"
type textarea "x"
type textarea "9/3 JEFFG Hooked up gas connectionsinstalled safety cable. performed boil off a…"
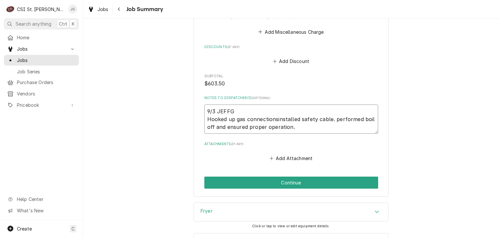
type textarea "x"
type textarea "9/3 JEFFG Hooked up gas connections installed safety cable. performed boil off …"
type textarea "x"
type textarea "9/3 JEFFG Hooked up gas connections ainstalled safety cable. performed boil off…"
type textarea "x"
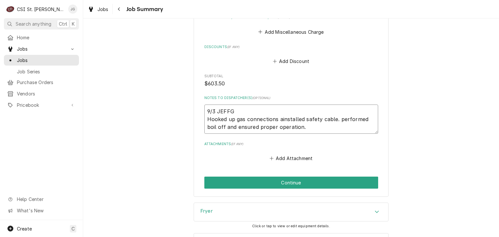
type textarea "9/3 JEFFG Hooked up gas connections aninstalled safety cable. performed boil of…"
type textarea "x"
type textarea "9/3 JEFFG Hooked up gas connections andinstalled safety cable. performed boil o…"
type textarea "x"
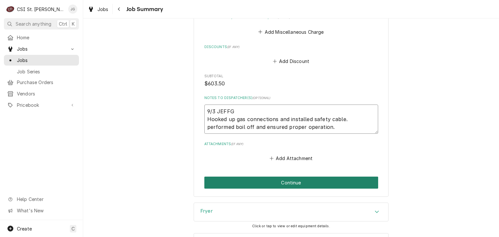
type textarea "9/3 JEFFG Hooked up gas connections and installed safety cable. performed boil …"
click at [288, 182] on button "Continue" at bounding box center [291, 183] width 174 height 12
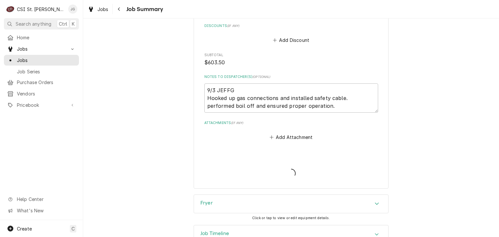
type textarea "x"
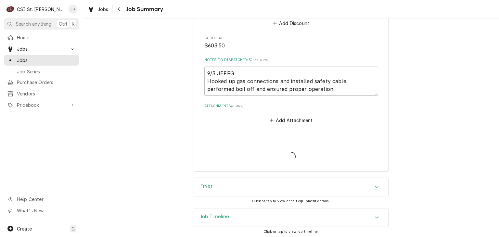
scroll to position [1045, 0]
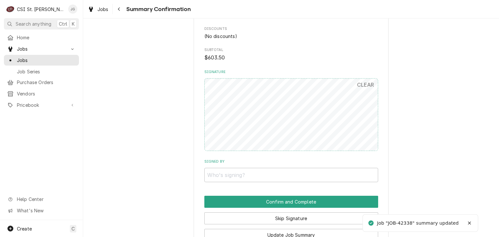
scroll to position [909, 0]
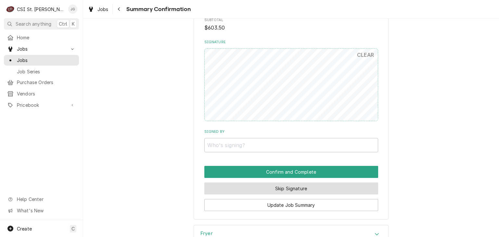
click at [283, 190] on button "Skip Signature" at bounding box center [291, 188] width 174 height 12
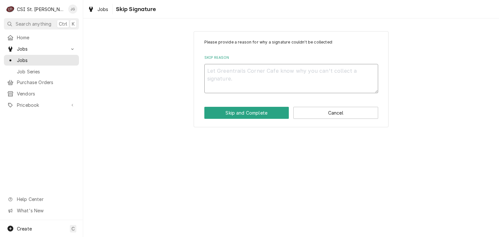
click at [256, 85] on textarea "Skip Reason" at bounding box center [291, 78] width 174 height 29
type textarea "x"
type textarea "N"
type textarea "x"
type textarea "NA"
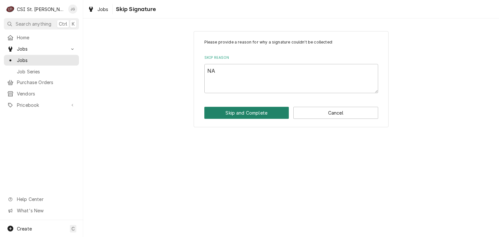
click at [264, 114] on button "Skip and Complete" at bounding box center [246, 113] width 85 height 12
type textarea "x"
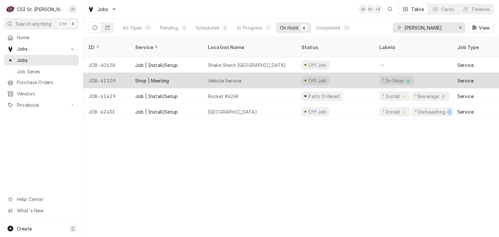
click at [230, 77] on div "Vehicle Service" at bounding box center [224, 80] width 33 height 7
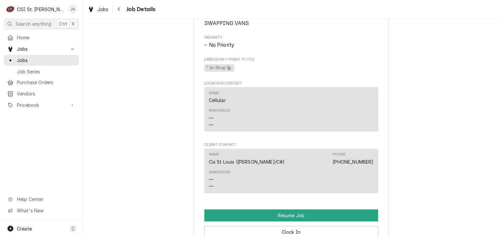
scroll to position [519, 0]
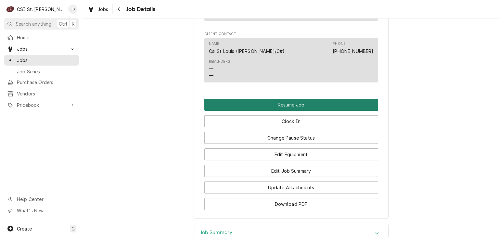
click at [294, 106] on button "Resume Job" at bounding box center [291, 105] width 174 height 12
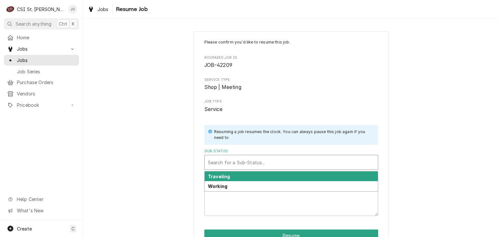
click at [266, 160] on div "Sub-Status" at bounding box center [291, 162] width 167 height 12
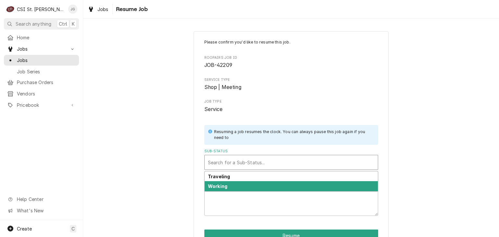
click at [252, 189] on div "Working" at bounding box center [291, 186] width 173 height 10
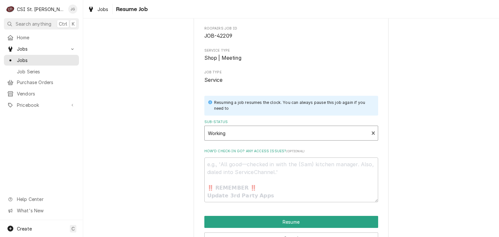
scroll to position [50, 0]
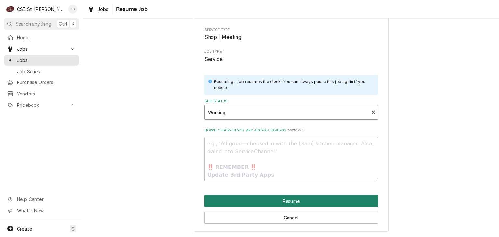
click at [286, 201] on button "Resume" at bounding box center [291, 201] width 174 height 12
type textarea "x"
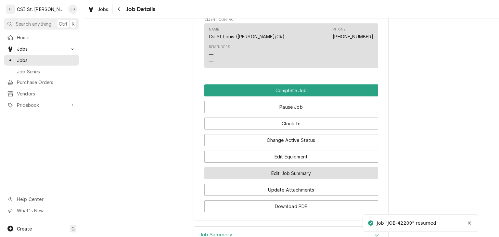
scroll to position [494, 0]
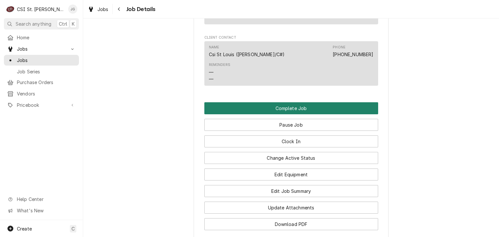
click at [296, 107] on button "Complete Job" at bounding box center [291, 108] width 174 height 12
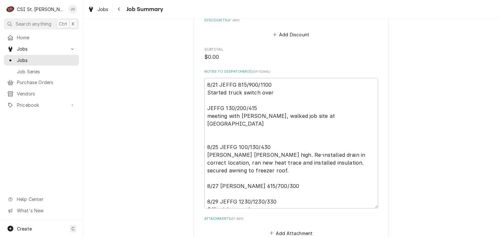
scroll to position [429, 0]
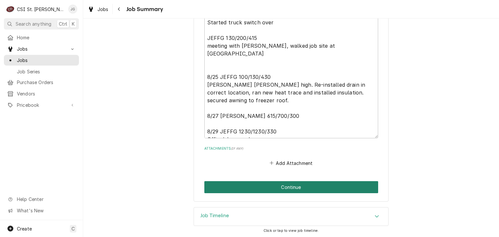
click at [291, 184] on button "Continue" at bounding box center [291, 187] width 174 height 12
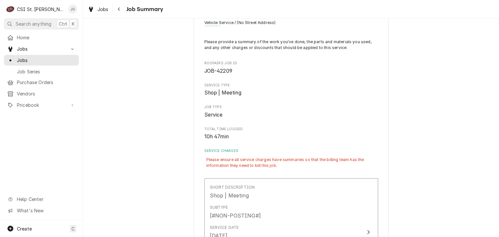
scroll to position [93, 0]
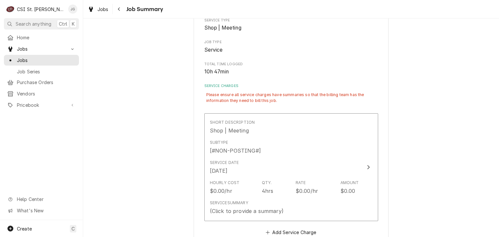
click at [258, 100] on div "Please ensure all service charges have summaries so that the billing team has t…" at bounding box center [291, 98] width 174 height 16
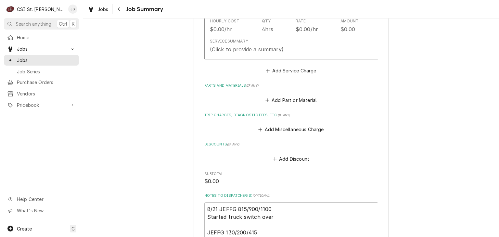
scroll to position [255, 0]
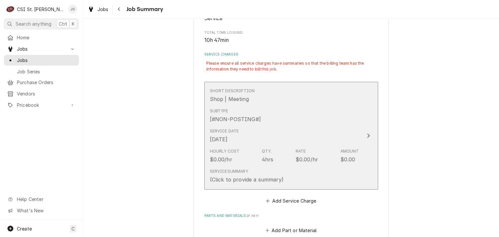
click at [265, 128] on div "Service Date [DATE]" at bounding box center [284, 136] width 149 height 20
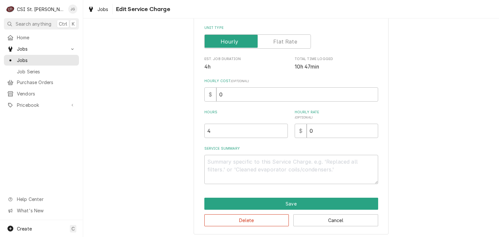
scroll to position [133, 0]
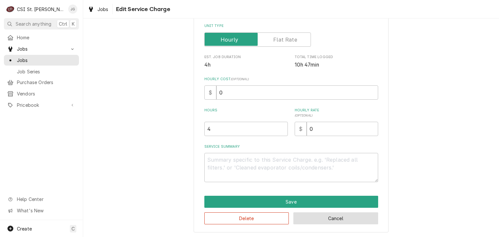
click at [309, 216] on button "Cancel" at bounding box center [335, 218] width 85 height 12
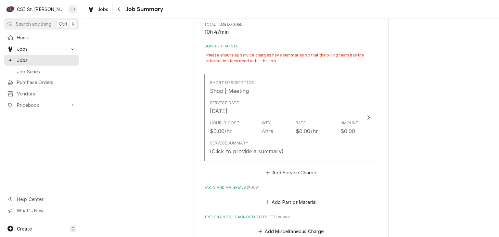
scroll to position [125, 0]
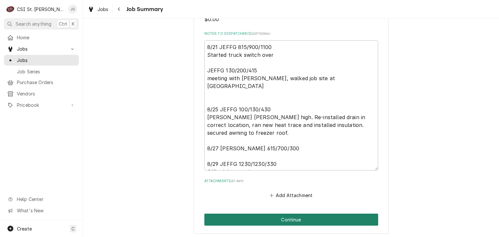
click at [278, 223] on button "Continue" at bounding box center [291, 220] width 174 height 12
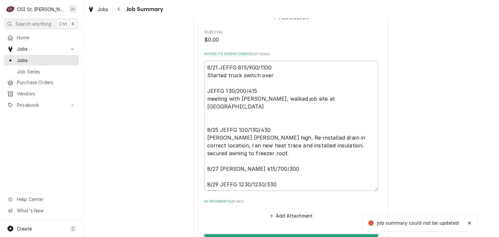
scroll to position [158, 0]
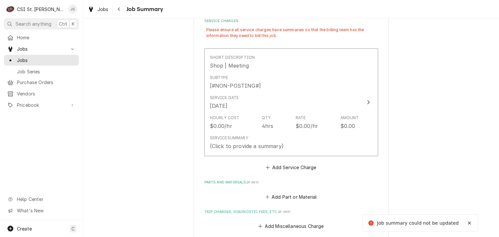
click at [388, 226] on div "Job summary could not be updated" at bounding box center [418, 223] width 82 height 7
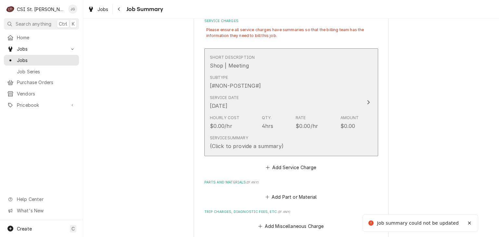
click at [252, 60] on div "Short Description Shop | Meeting" at bounding box center [284, 62] width 149 height 20
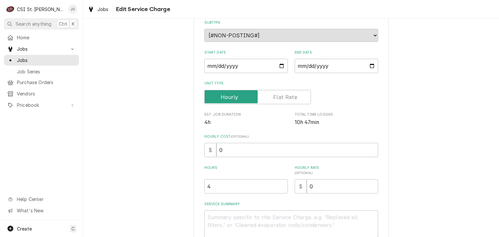
scroll to position [97, 0]
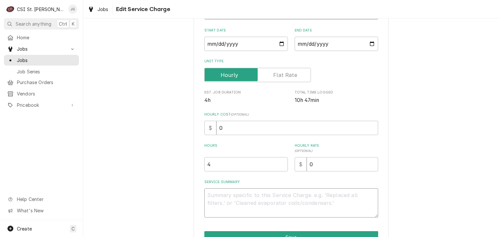
click at [232, 197] on textarea "Service Summary" at bounding box center [291, 202] width 174 height 29
type textarea "x"
type textarea "r"
type textarea "x"
type textarea "re"
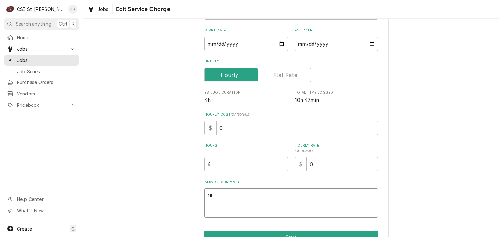
type textarea "x"
type textarea "res"
type textarea "x"
type textarea "resto"
type textarea "x"
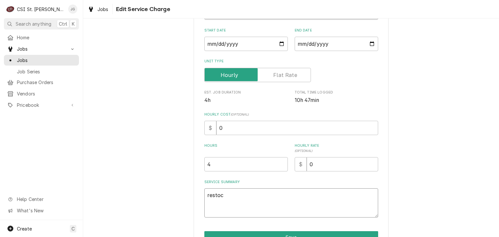
type textarea "restock"
type textarea "x"
type textarea "restock"
click at [263, 232] on button "Save" at bounding box center [291, 237] width 174 height 12
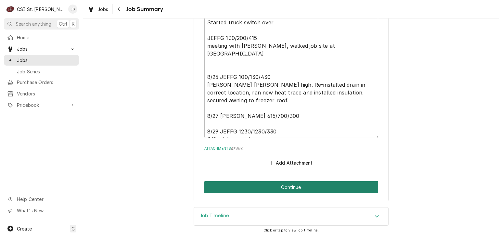
click at [265, 190] on button "Continue" at bounding box center [291, 187] width 174 height 12
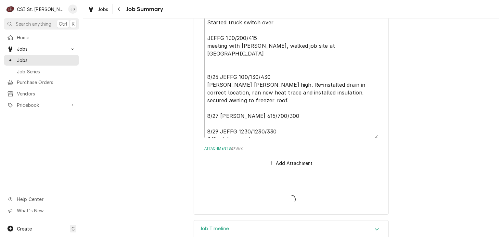
type textarea "x"
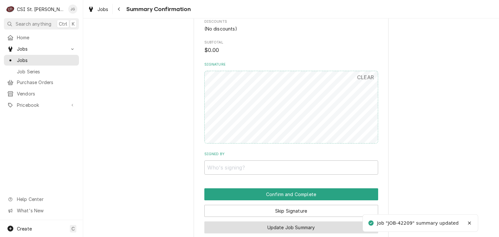
scroll to position [352, 0]
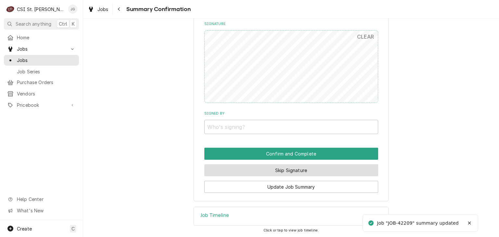
click at [269, 173] on button "Skip Signature" at bounding box center [291, 170] width 174 height 12
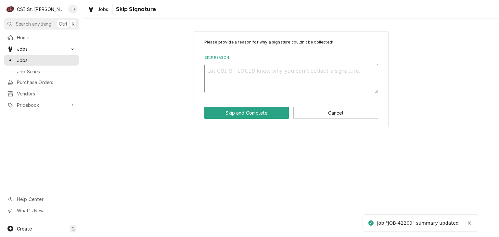
click at [225, 77] on textarea "Skip Reason" at bounding box center [291, 78] width 174 height 29
type textarea "x"
type textarea "N"
type textarea "x"
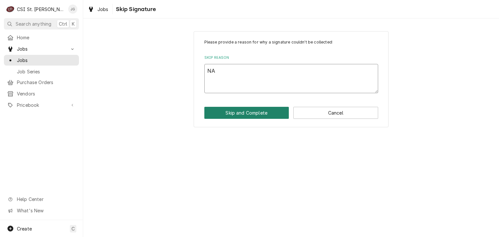
type textarea "NA"
click at [264, 114] on button "Skip and Complete" at bounding box center [246, 113] width 85 height 12
type textarea "x"
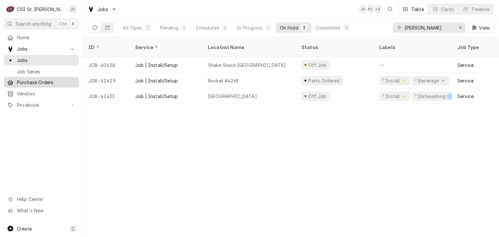
click at [21, 85] on link "Purchase Orders" at bounding box center [41, 82] width 75 height 11
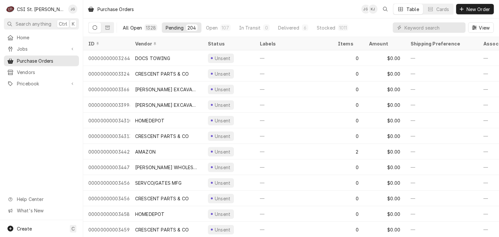
click at [142, 28] on div "All Open" at bounding box center [132, 27] width 19 height 7
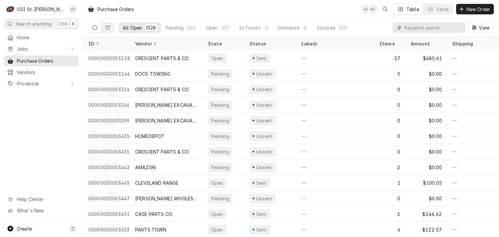
click at [424, 27] on input "Dynamic Content Wrapper" at bounding box center [433, 27] width 58 height 10
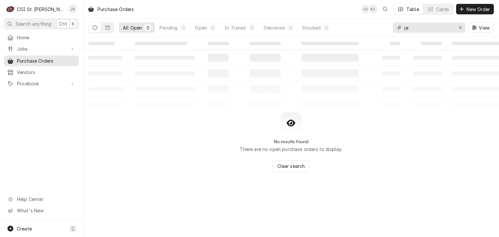
type input "j"
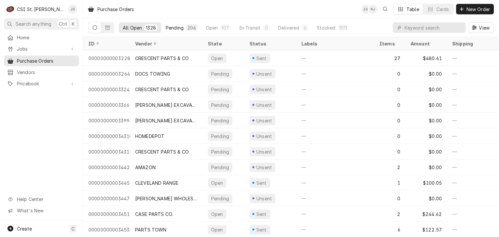
click at [182, 30] on div "Pending" at bounding box center [175, 27] width 18 height 7
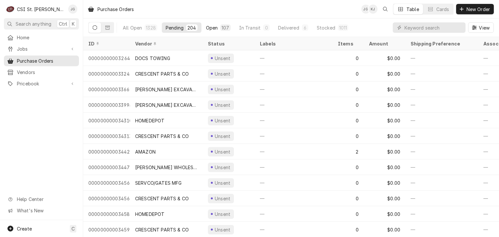
click at [221, 29] on div "107" at bounding box center [224, 27] width 7 height 7
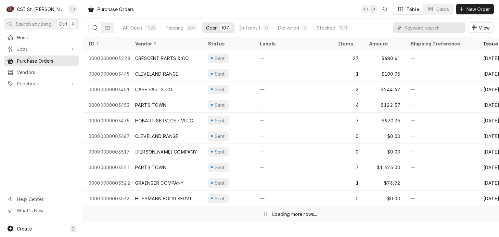
click at [423, 25] on input "Dynamic Content Wrapper" at bounding box center [433, 27] width 58 height 10
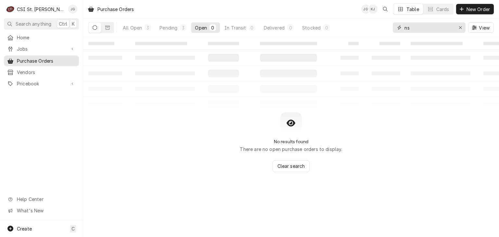
type input "n"
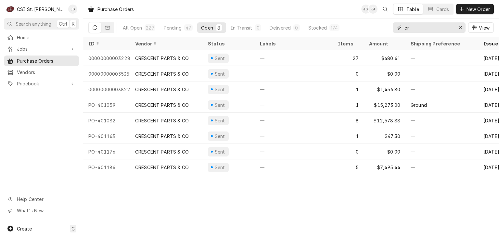
type input "c"
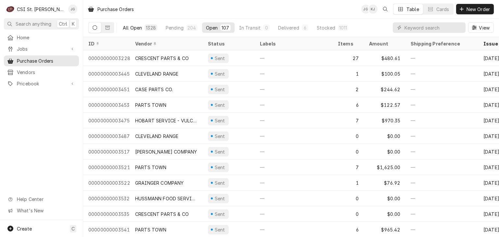
click at [139, 29] on div "All Open" at bounding box center [132, 27] width 19 height 7
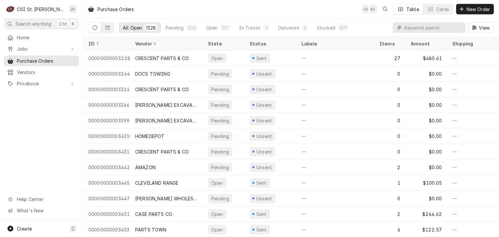
click at [417, 26] on input "Dynamic Content Wrapper" at bounding box center [433, 27] width 58 height 10
type input "m"
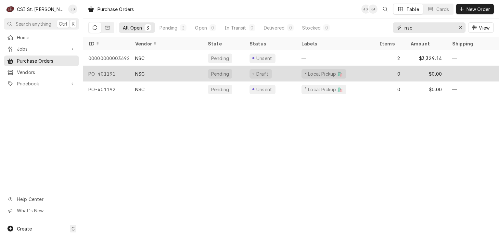
type input "nsc"
click at [169, 76] on div "NSC" at bounding box center [166, 74] width 73 height 16
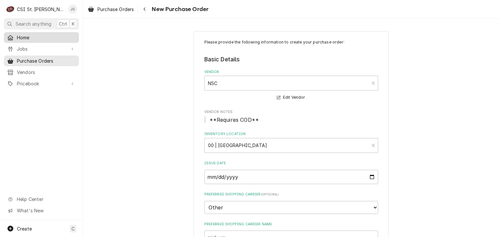
click at [26, 38] on span "Home" at bounding box center [46, 37] width 59 height 7
